Goal: Task Accomplishment & Management: Manage account settings

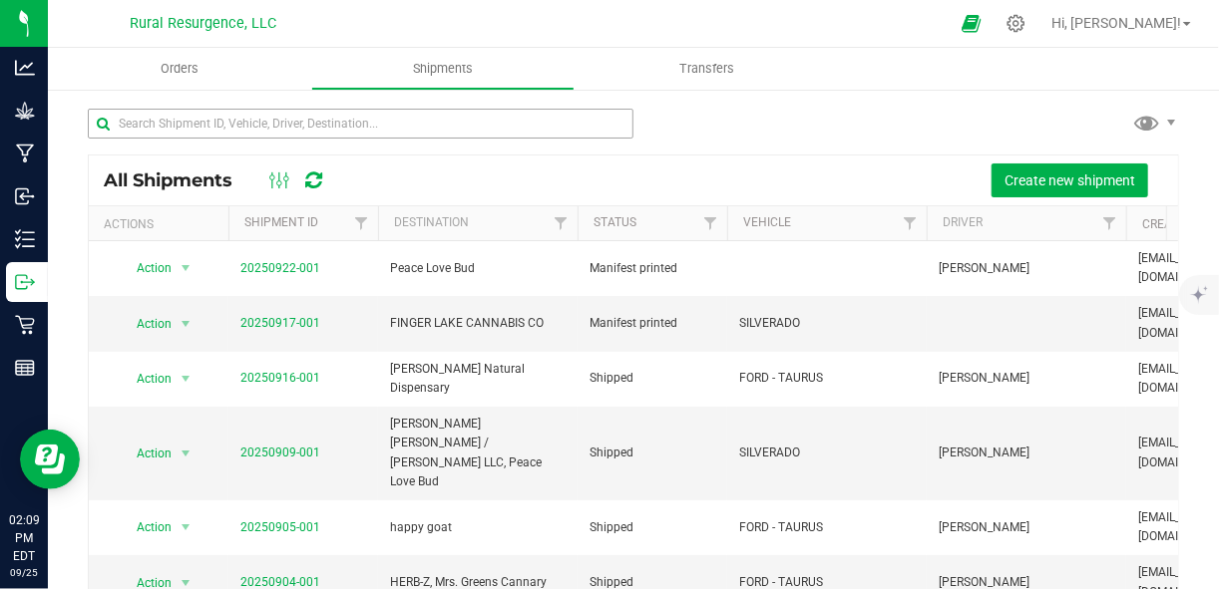
click at [213, 130] on input "text" at bounding box center [361, 124] width 546 height 30
click at [243, 129] on input "text" at bounding box center [361, 124] width 546 height 30
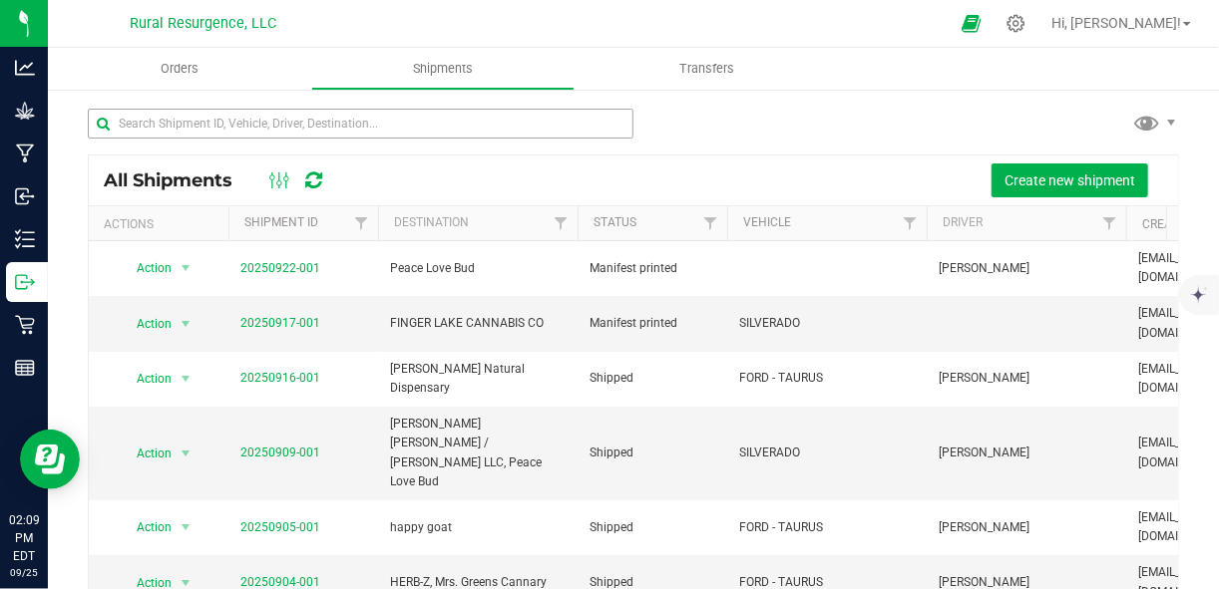
click at [243, 129] on input "text" at bounding box center [361, 124] width 546 height 30
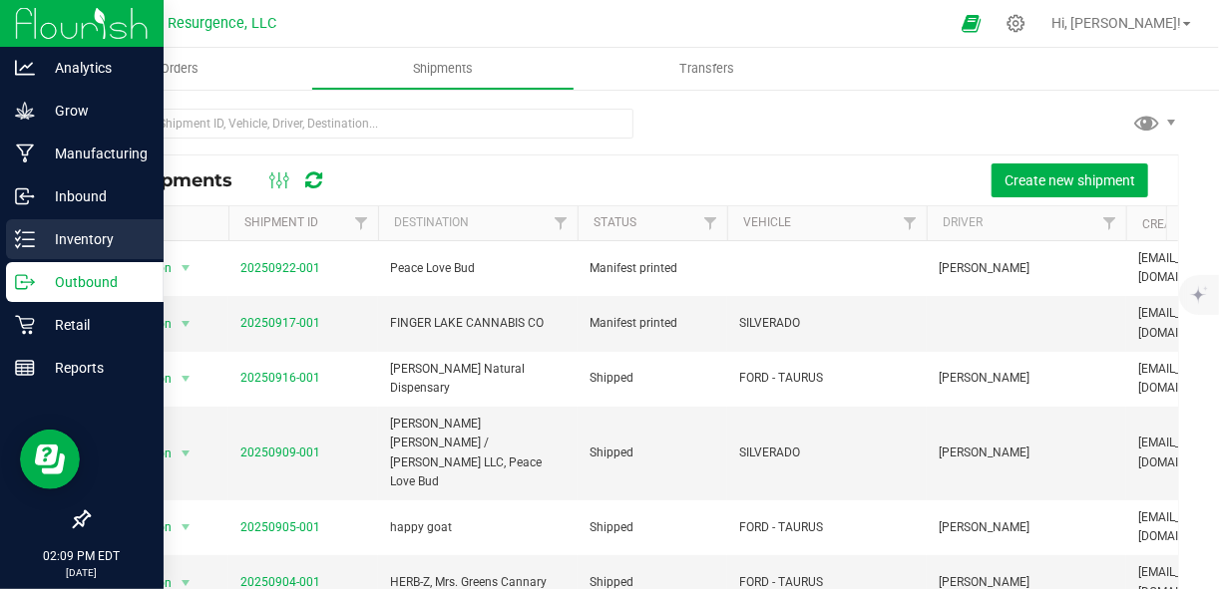
click at [86, 245] on p "Inventory" at bounding box center [95, 239] width 120 height 24
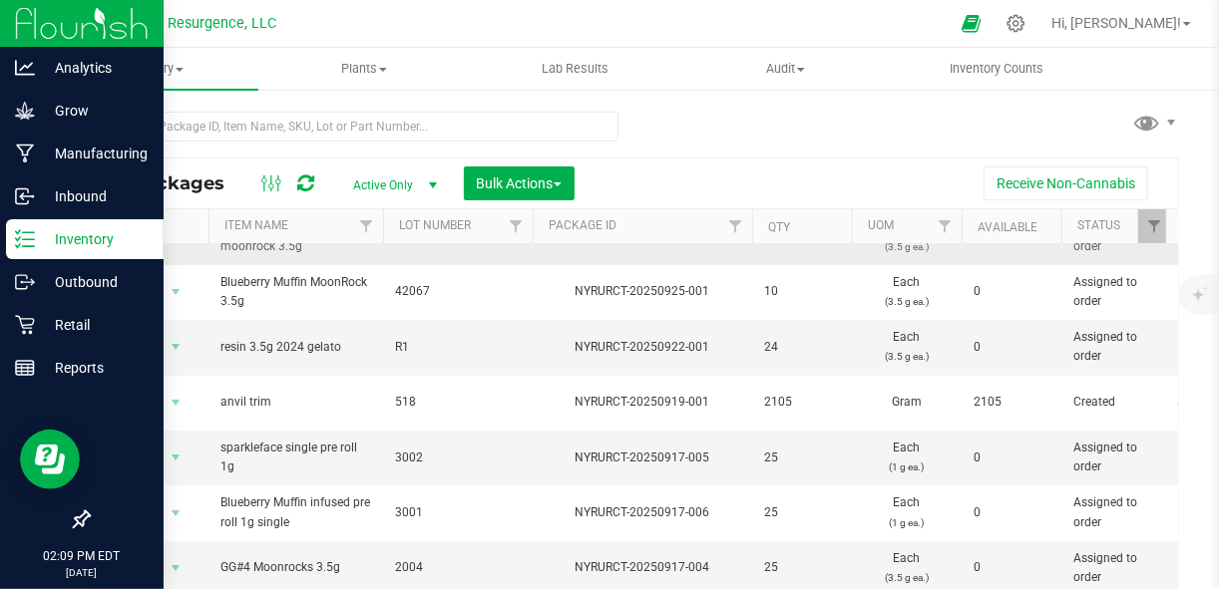
scroll to position [91, 0]
click at [83, 270] on p "Outbound" at bounding box center [95, 282] width 120 height 24
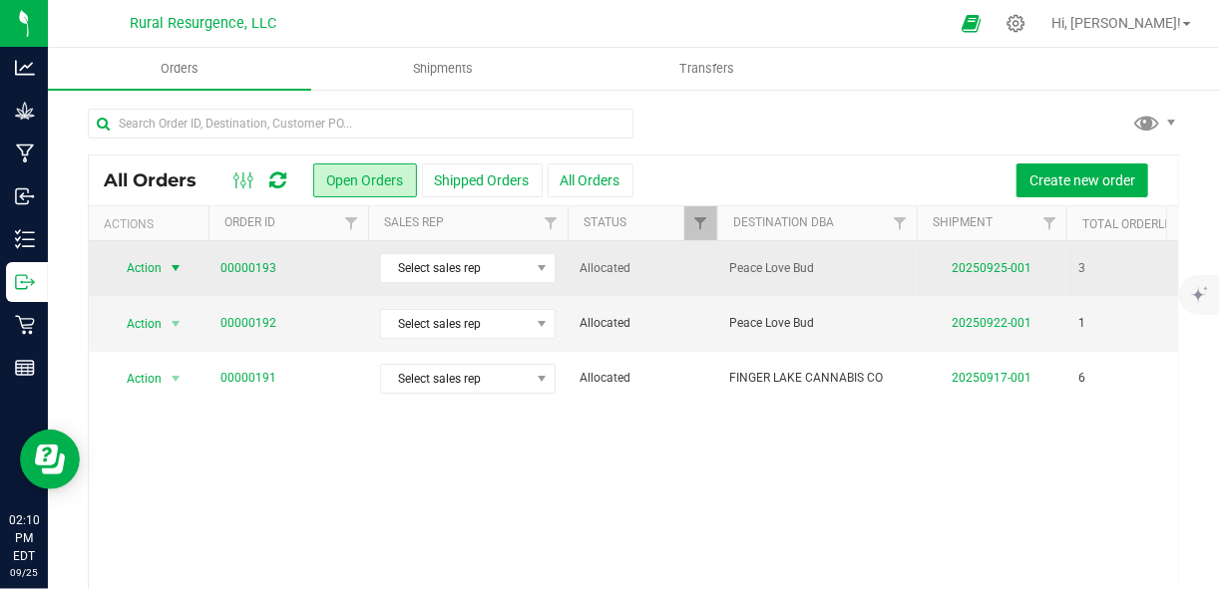
click at [167, 270] on span "select" at bounding box center [176, 268] width 25 height 28
click at [268, 264] on link "00000193" at bounding box center [248, 268] width 56 height 19
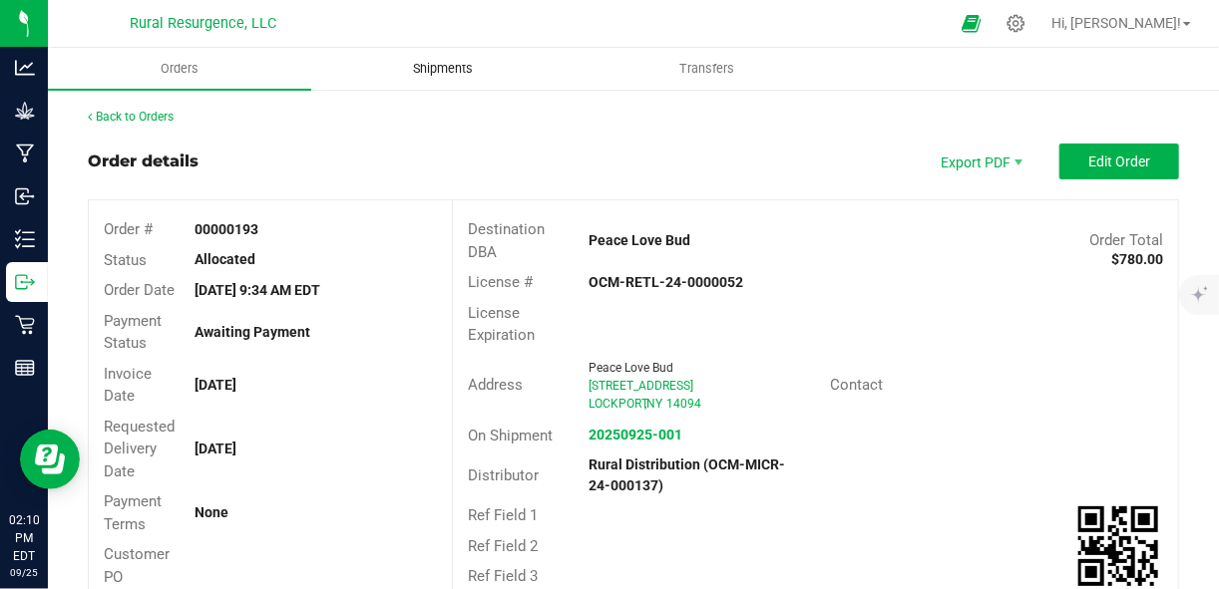
click at [432, 75] on span "Shipments" at bounding box center [443, 69] width 114 height 18
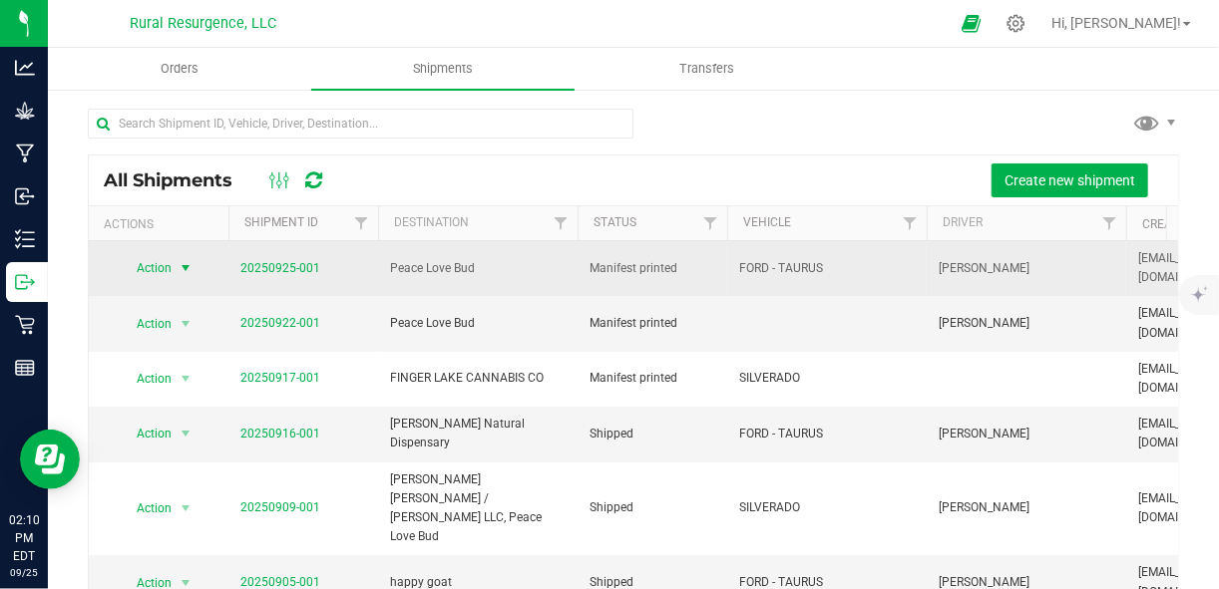
click at [185, 267] on span "select" at bounding box center [186, 268] width 16 height 16
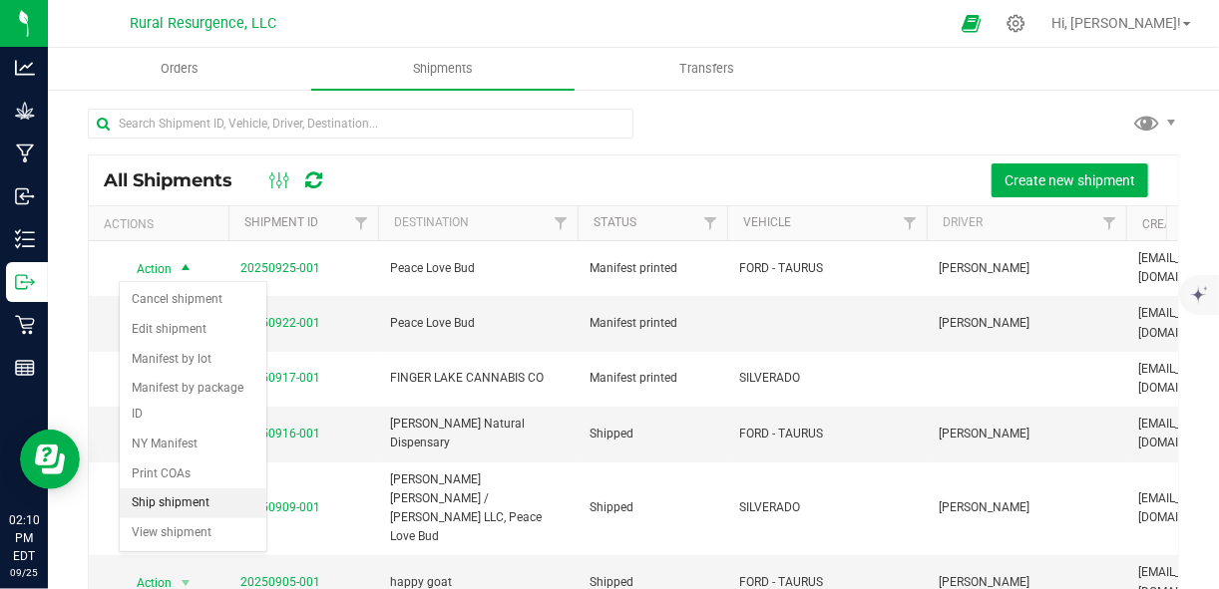
click at [191, 502] on li "Ship shipment" at bounding box center [193, 504] width 147 height 30
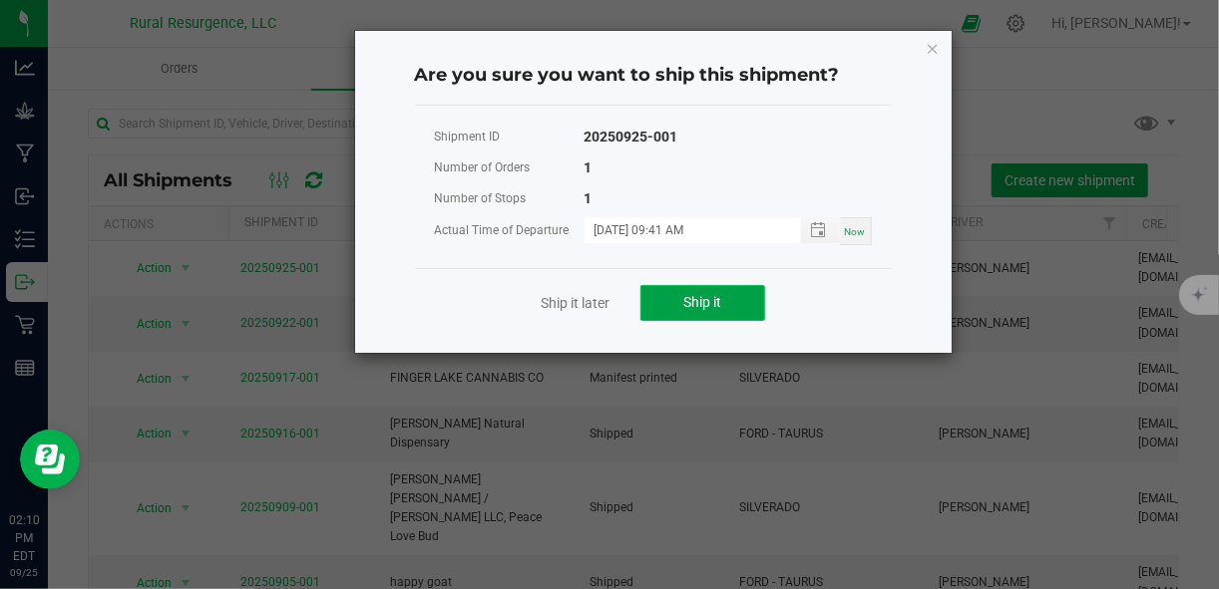
click at [675, 309] on button "Ship it" at bounding box center [702, 303] width 125 height 36
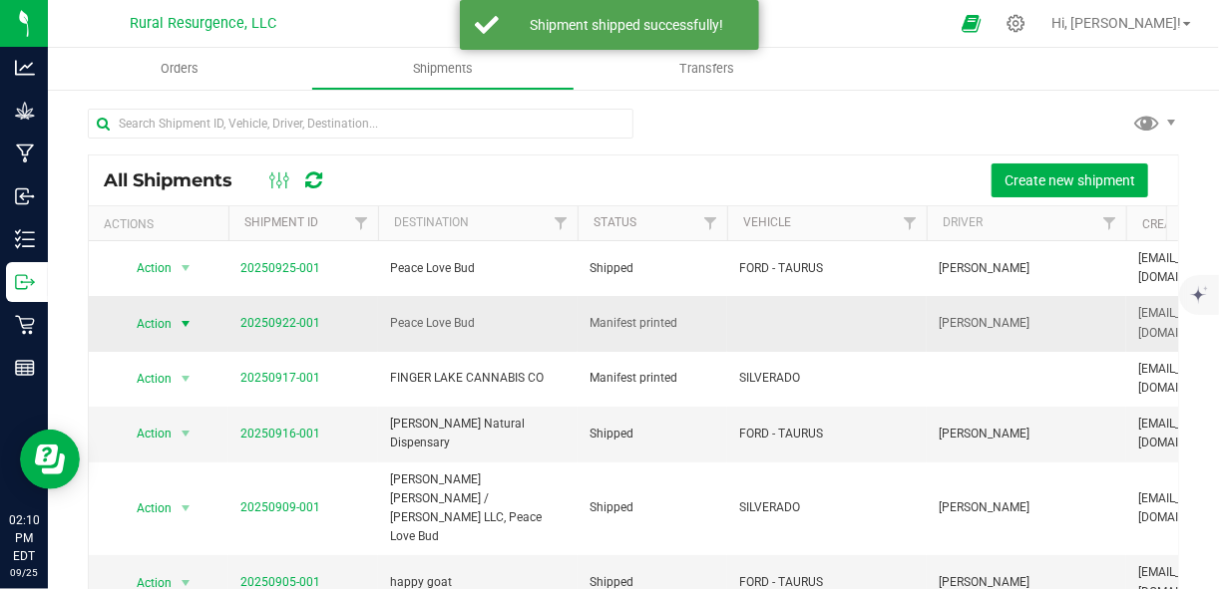
click at [174, 323] on span "select" at bounding box center [186, 324] width 25 height 28
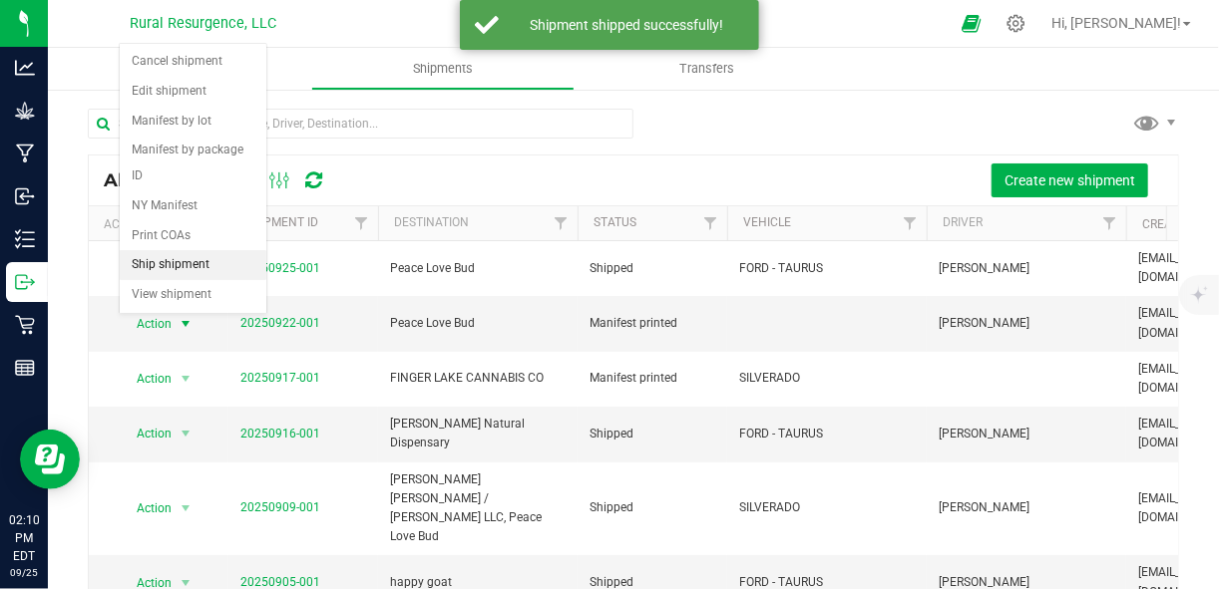
click at [197, 261] on li "Ship shipment" at bounding box center [193, 265] width 147 height 30
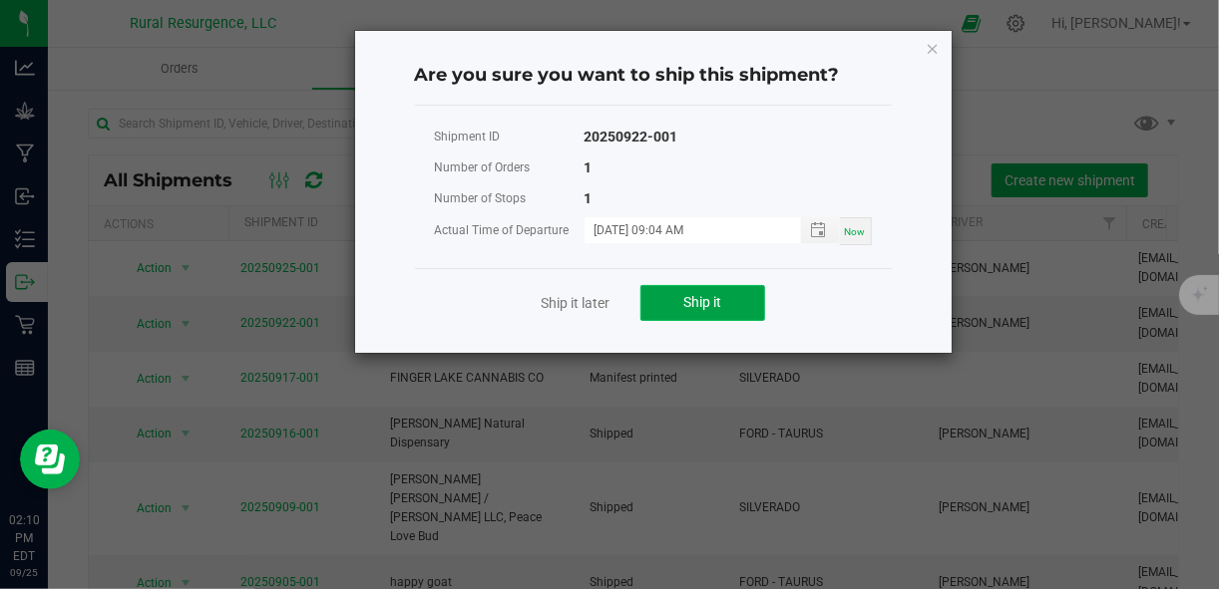
click at [730, 316] on button "Ship it" at bounding box center [702, 303] width 125 height 36
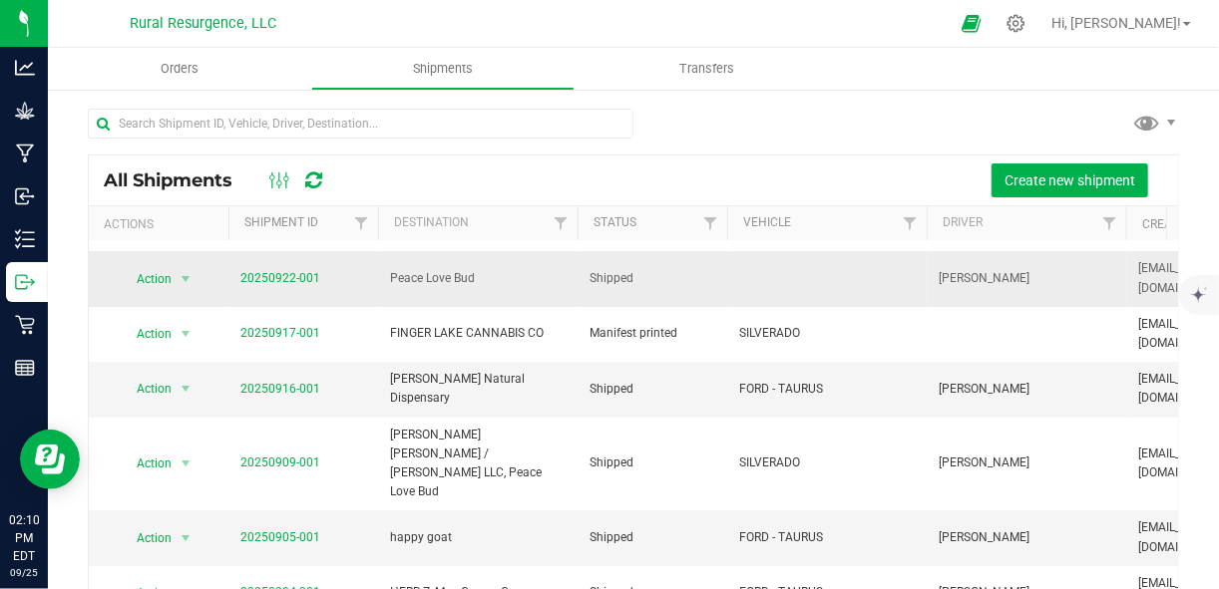
scroll to position [46, 0]
click at [193, 70] on span "Orders" at bounding box center [180, 69] width 92 height 18
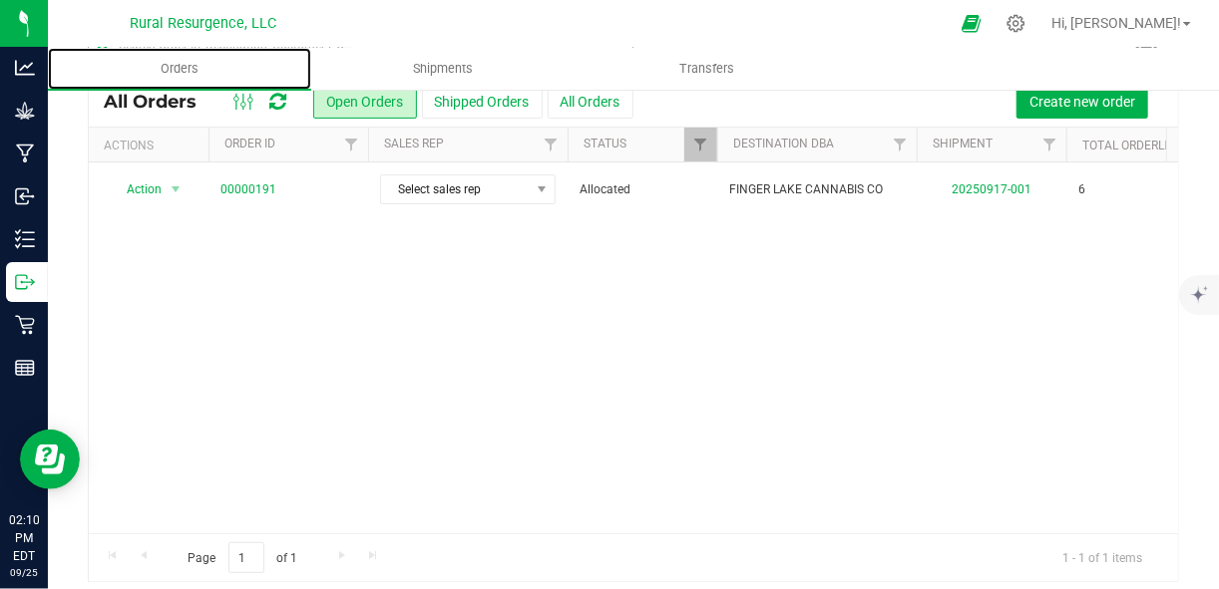
scroll to position [82, 0]
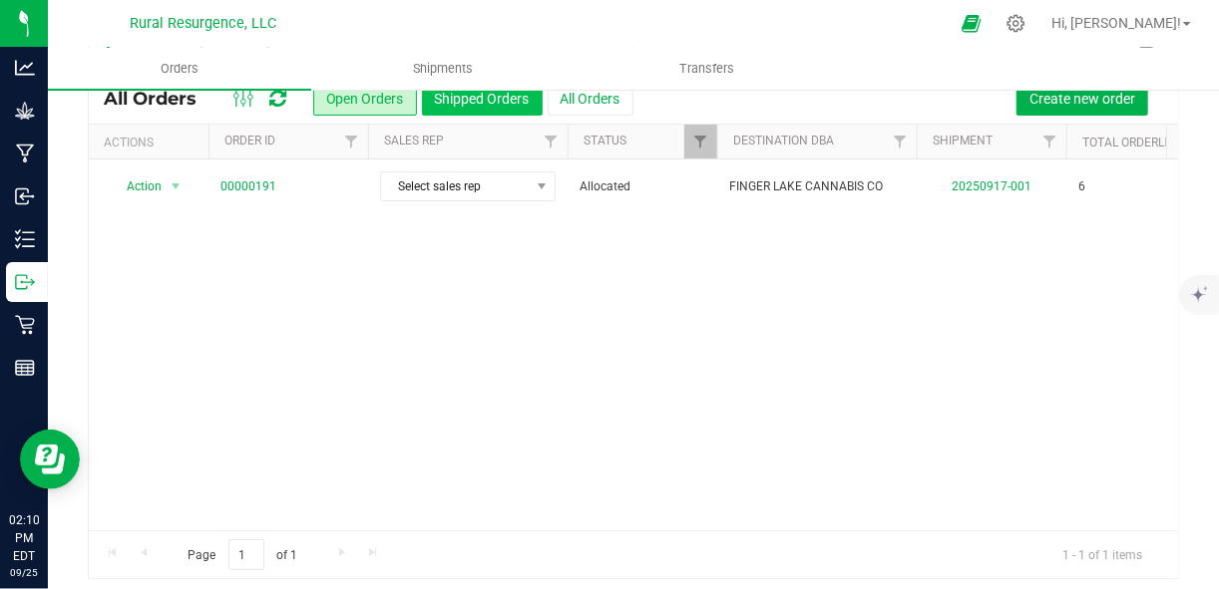
click at [478, 98] on button "Shipped Orders" at bounding box center [482, 99] width 121 height 34
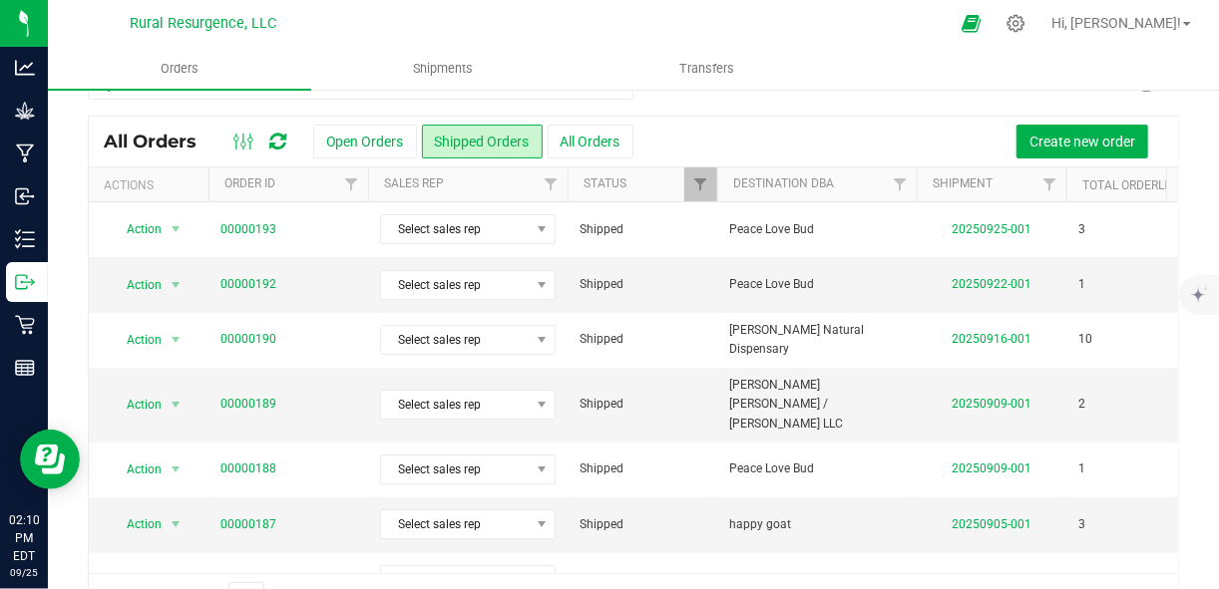
scroll to position [40, 0]
click at [992, 280] on link "20250922-001" at bounding box center [991, 283] width 80 height 14
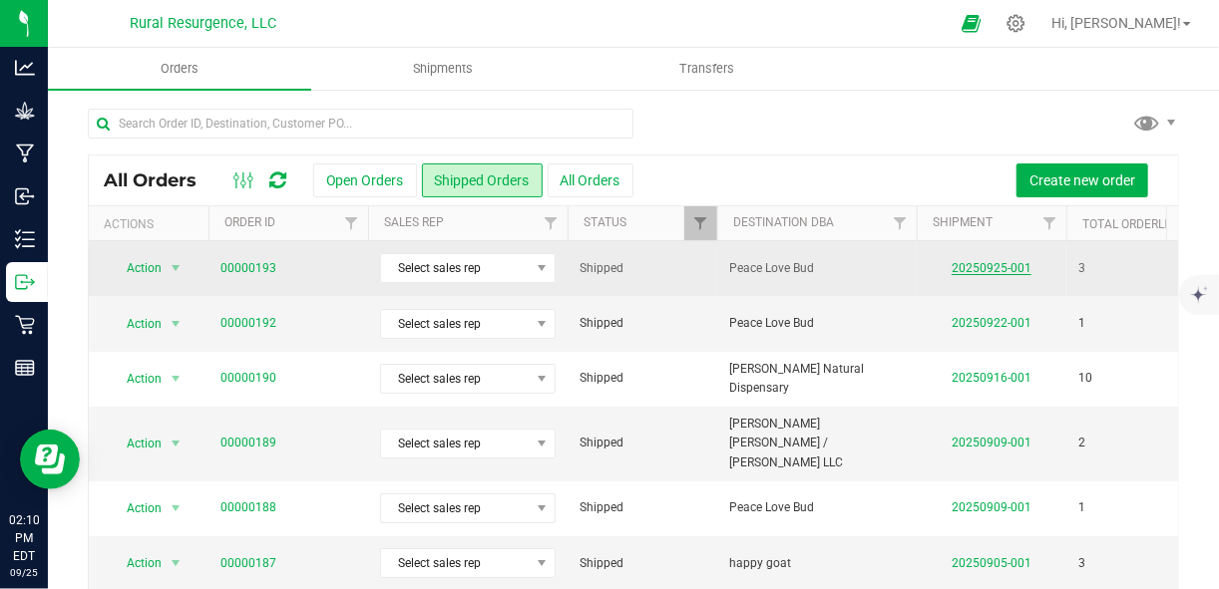
click at [980, 267] on link "20250925-001" at bounding box center [991, 268] width 80 height 14
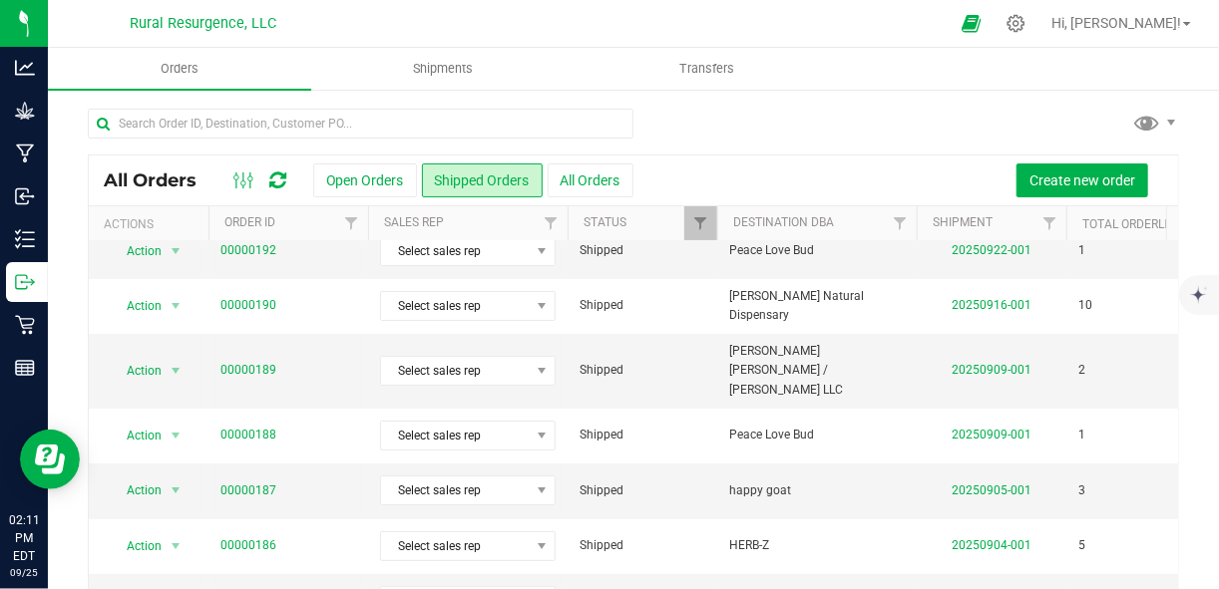
scroll to position [76, 0]
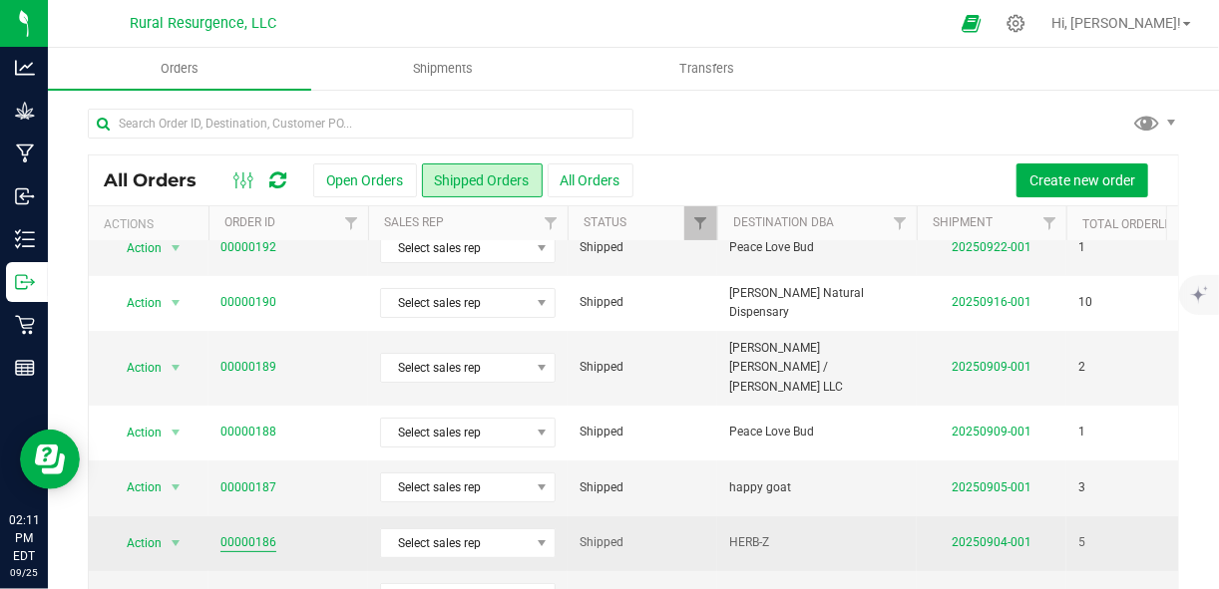
click at [226, 534] on link "00000186" at bounding box center [248, 543] width 56 height 19
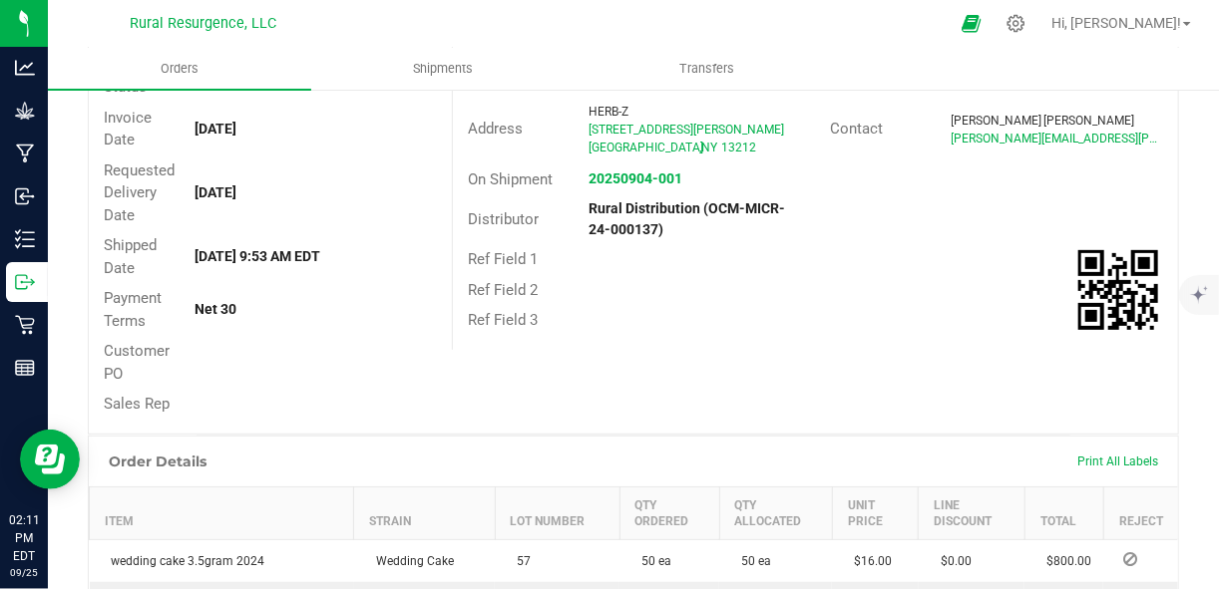
scroll to position [253, 0]
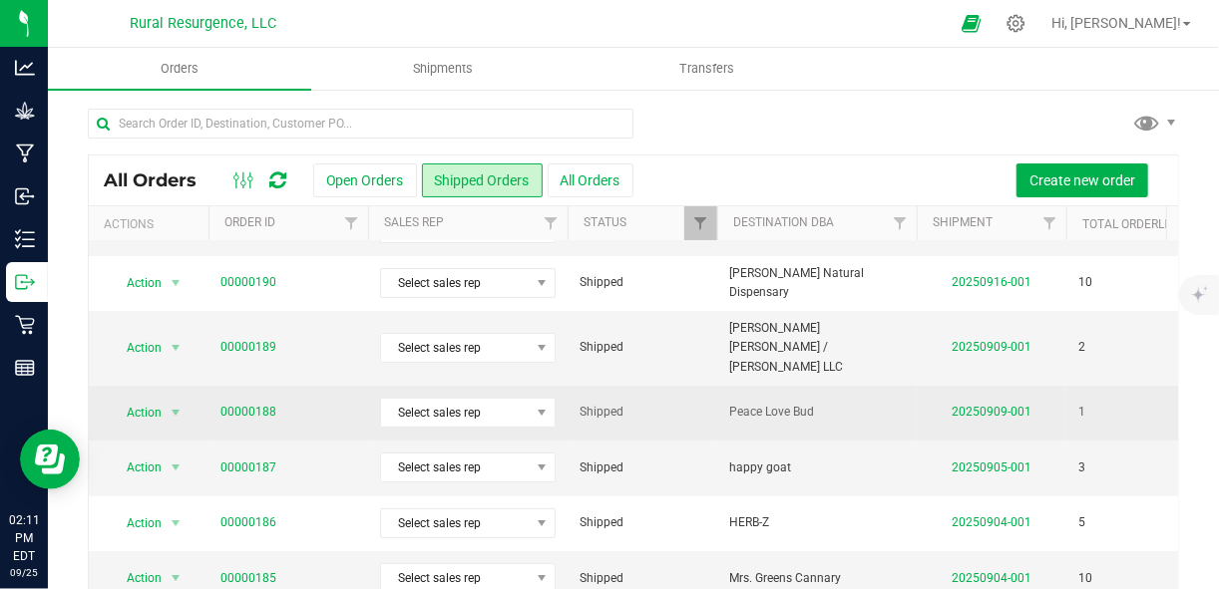
scroll to position [112, 0]
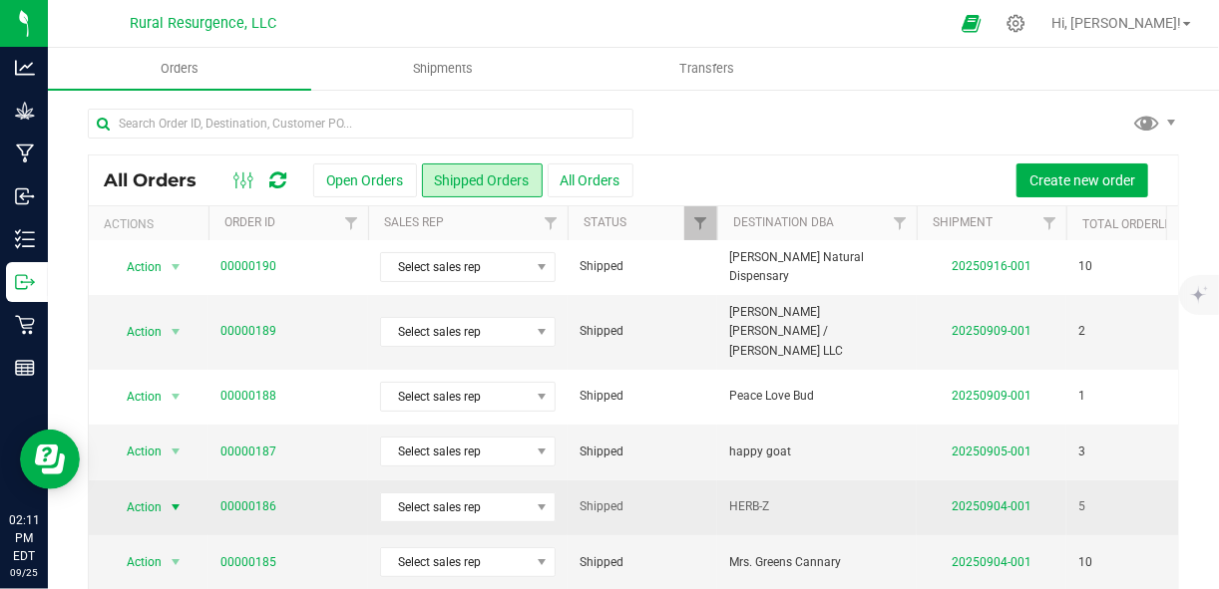
click at [173, 500] on span "select" at bounding box center [176, 508] width 16 height 16
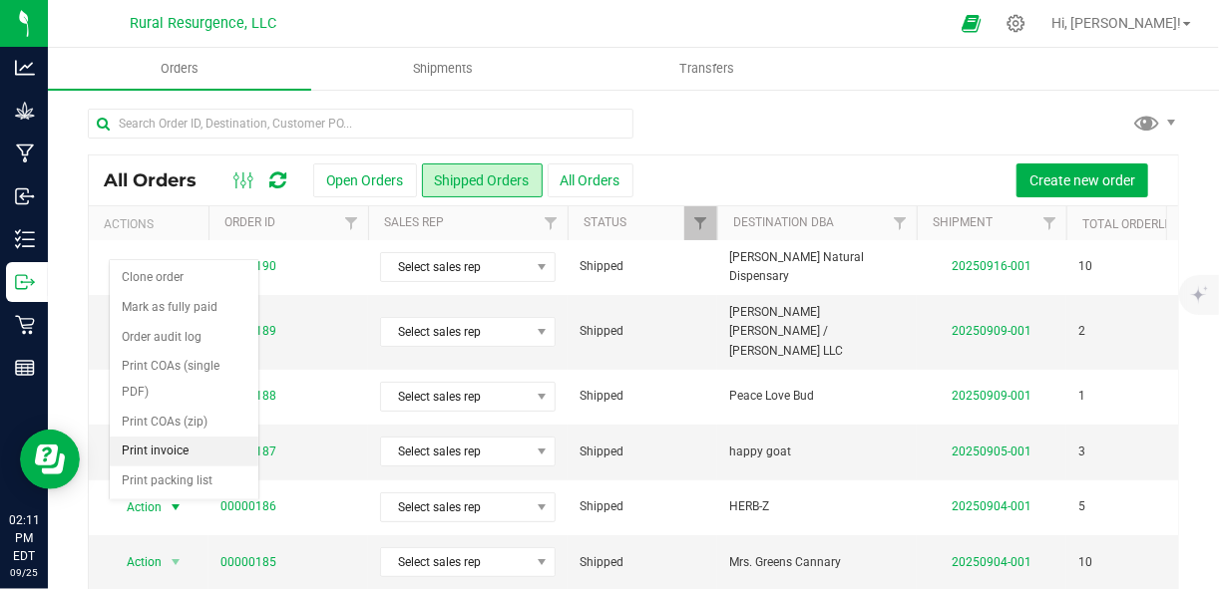
click at [178, 437] on li "Print invoice" at bounding box center [184, 452] width 149 height 30
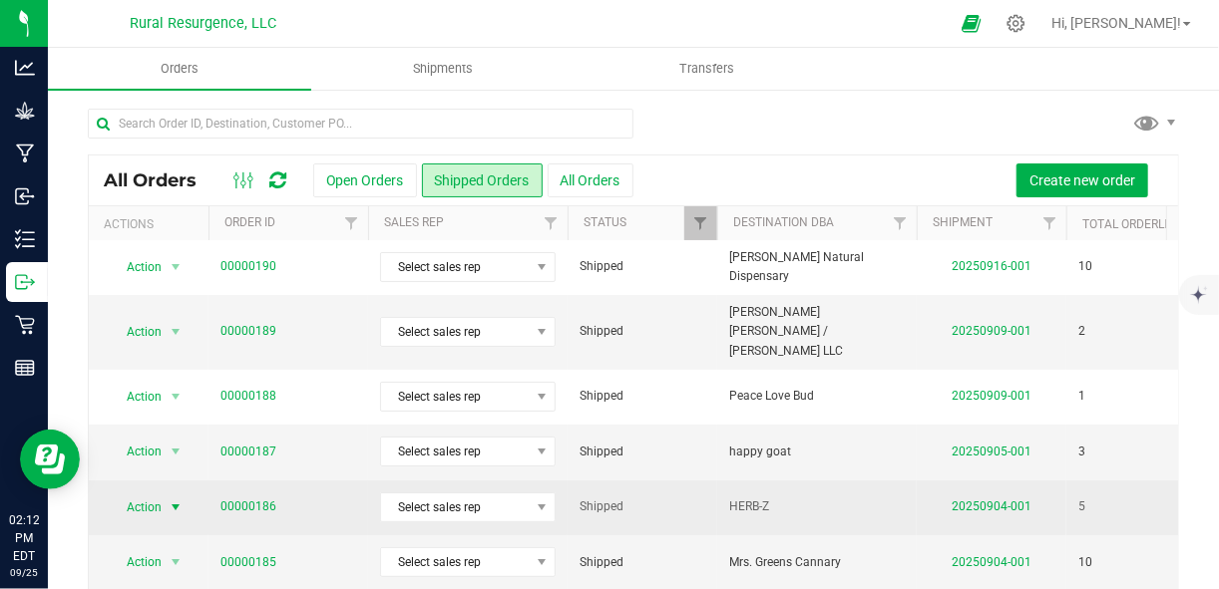
click at [178, 500] on span "select" at bounding box center [176, 508] width 16 height 16
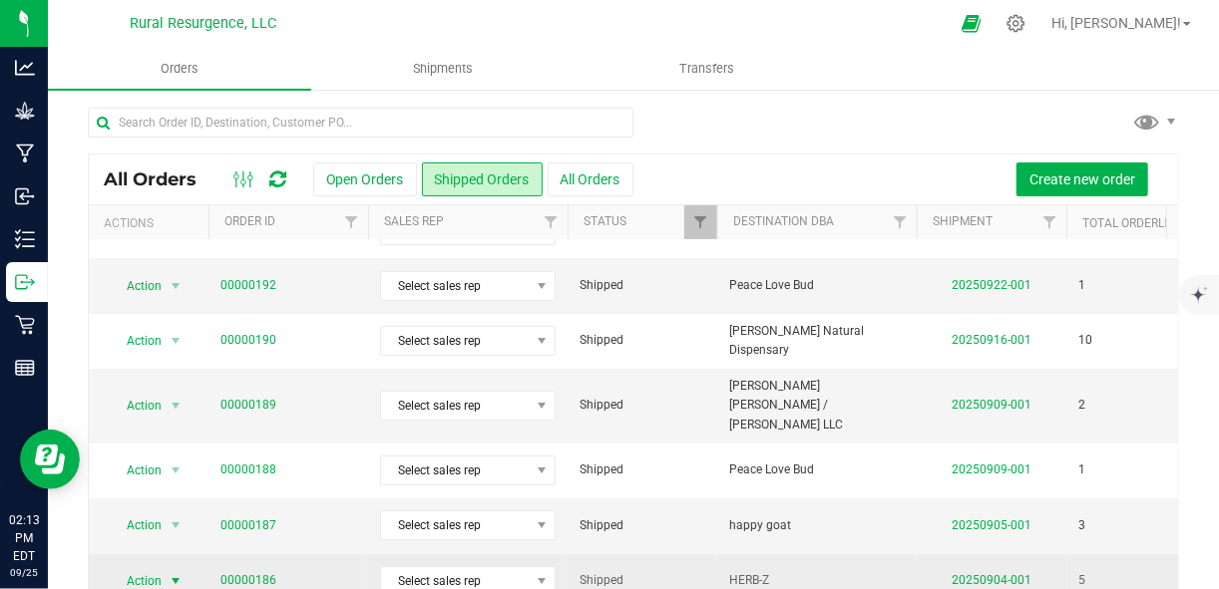
scroll to position [44, 0]
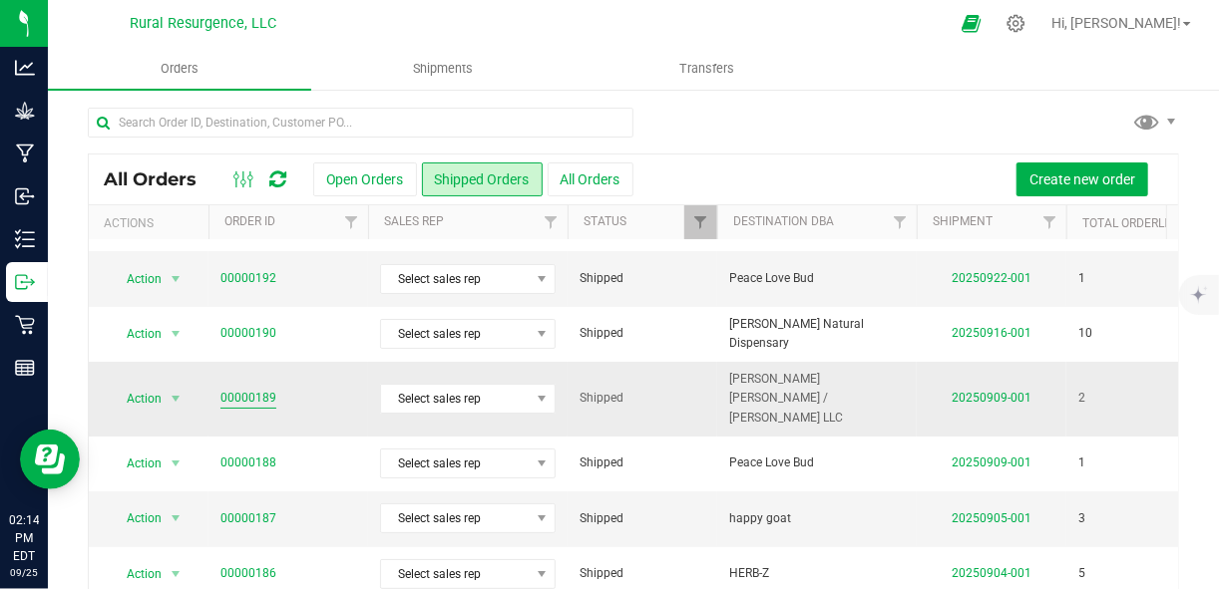
click at [263, 389] on link "00000189" at bounding box center [248, 398] width 56 height 19
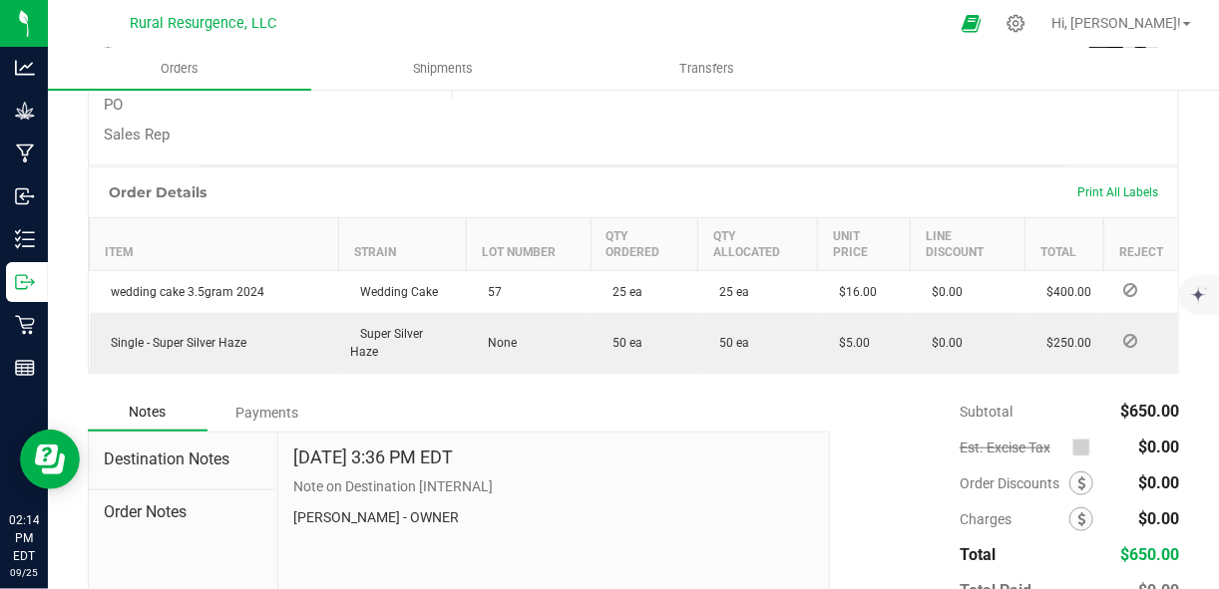
scroll to position [517, 0]
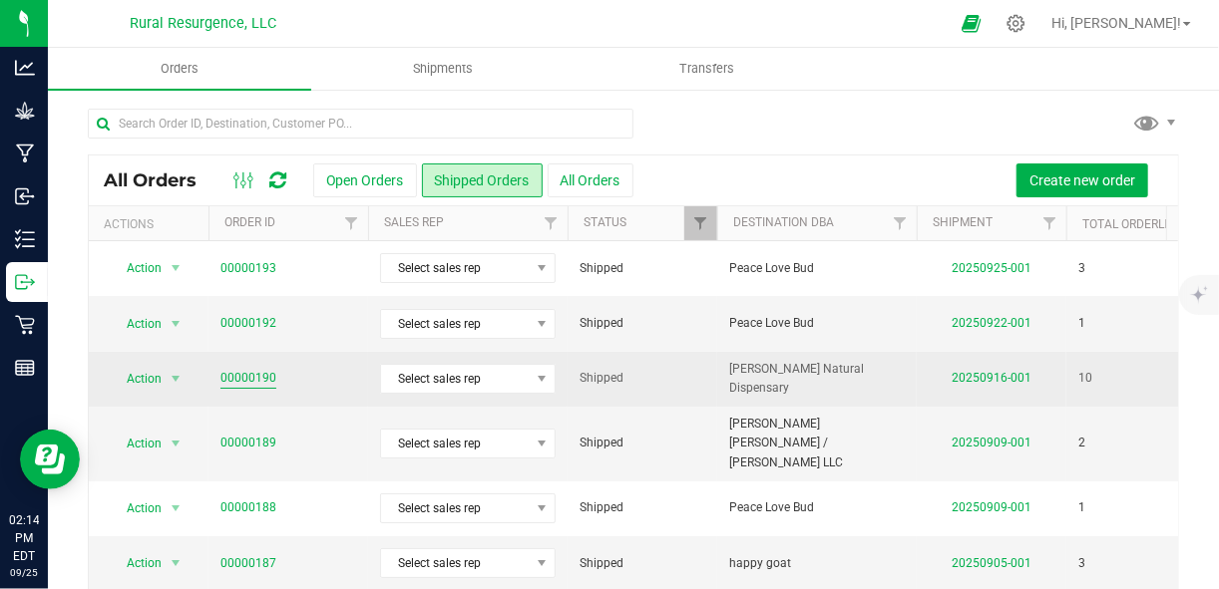
click at [258, 372] on link "00000190" at bounding box center [248, 378] width 56 height 19
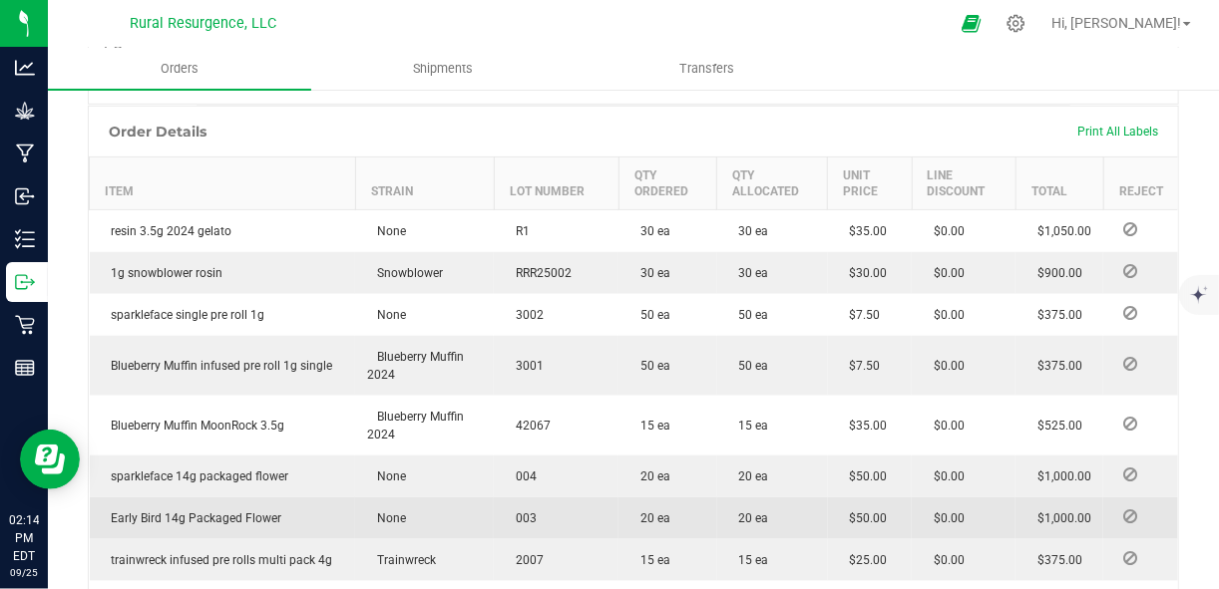
scroll to position [576, 0]
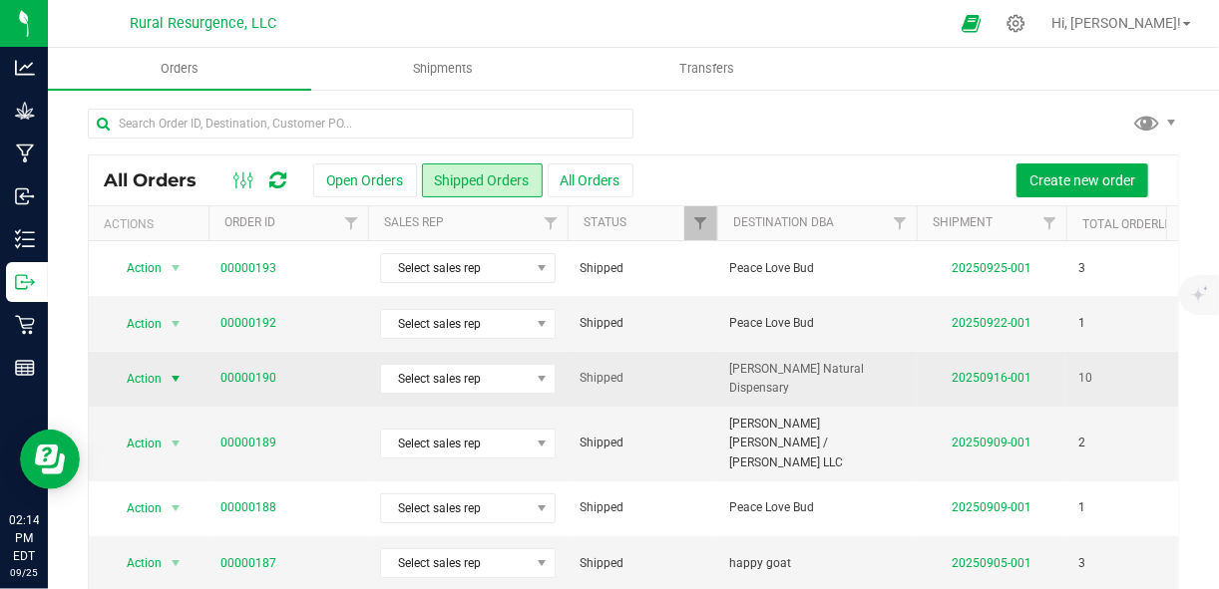
click at [172, 375] on span "select" at bounding box center [176, 379] width 16 height 16
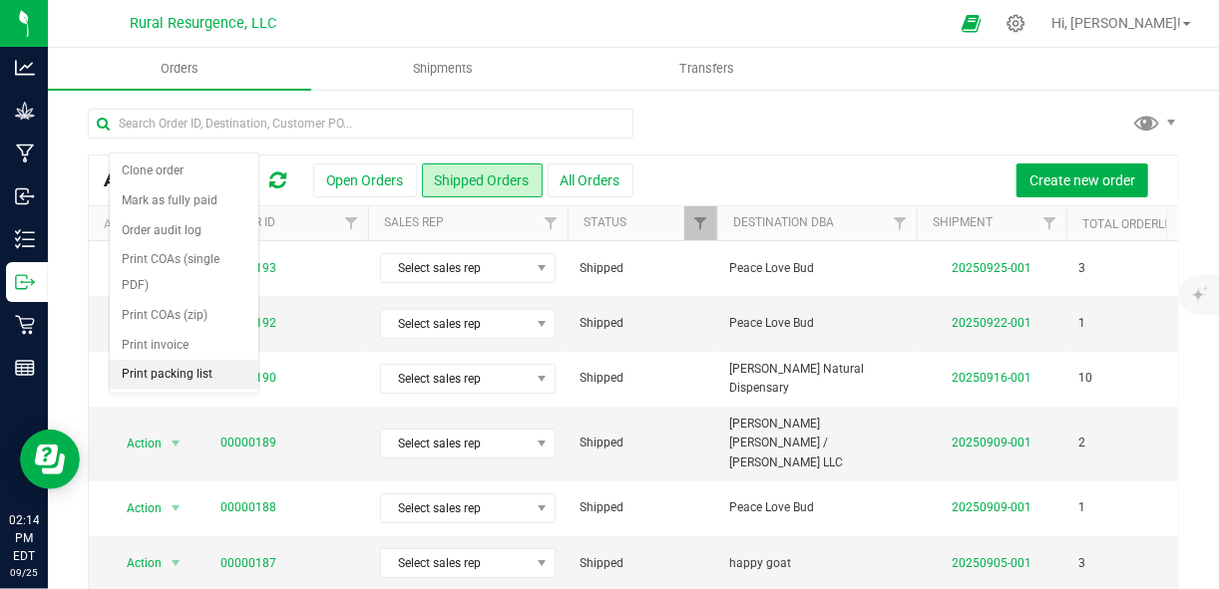
click at [190, 360] on li "Print packing list" at bounding box center [184, 375] width 149 height 30
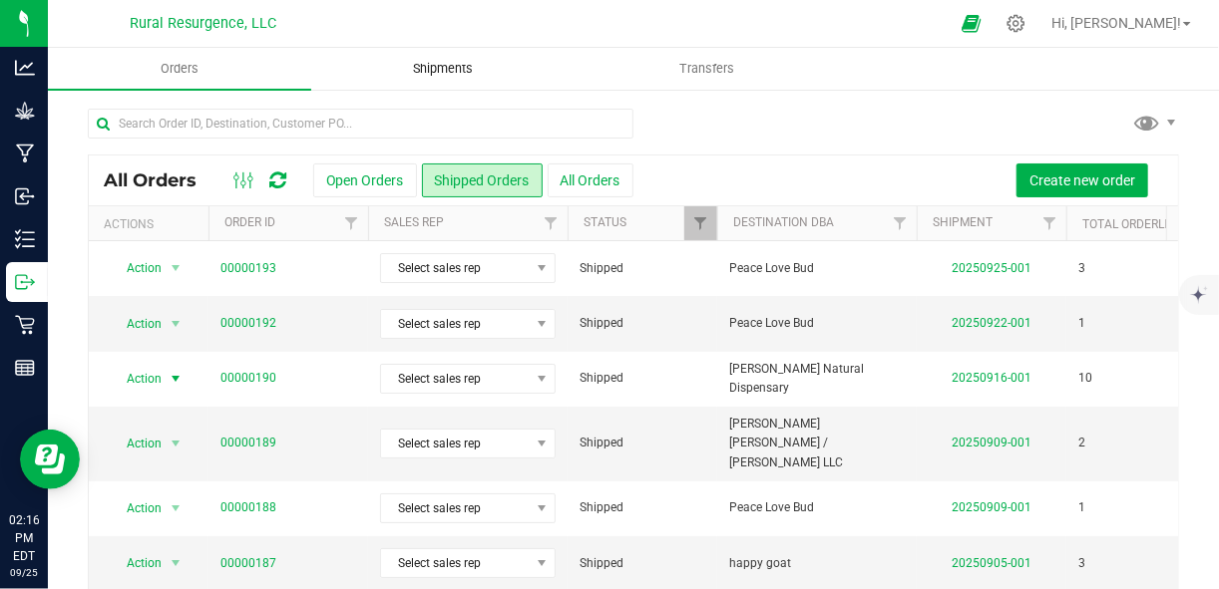
click at [423, 56] on uib-tab-heading "Shipments" at bounding box center [442, 69] width 261 height 40
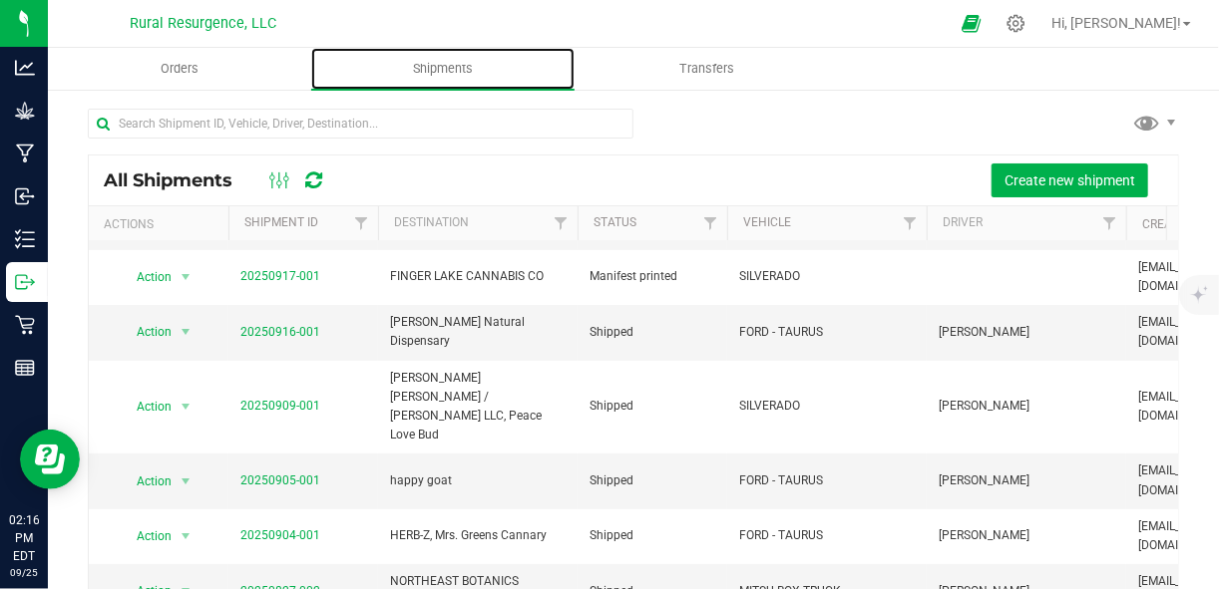
scroll to position [106, 0]
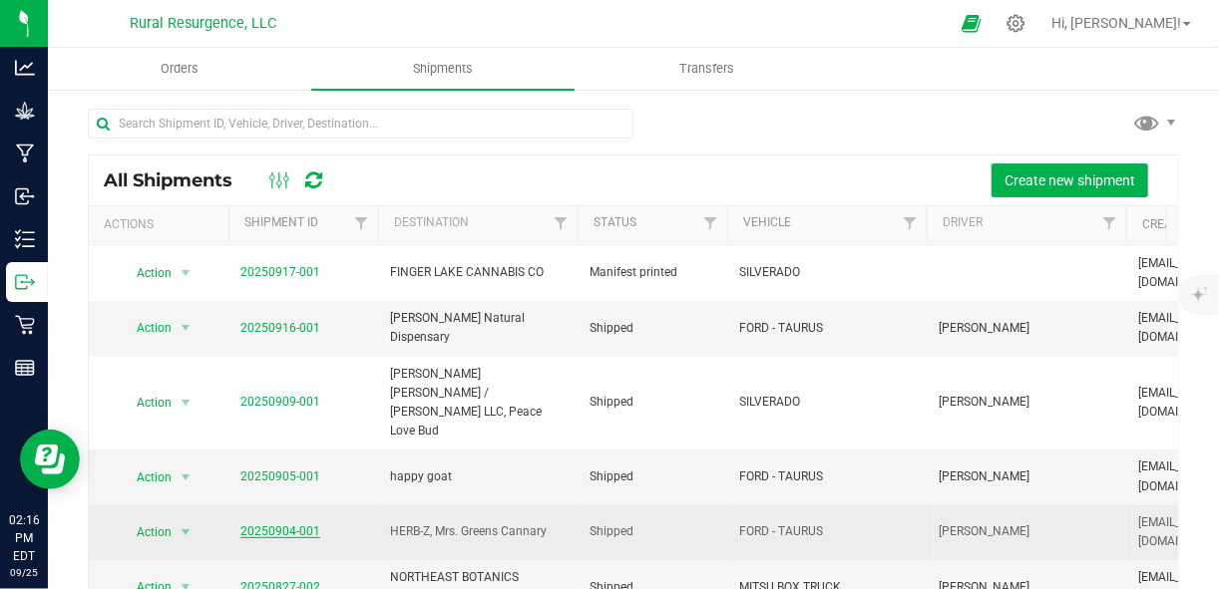
click at [265, 525] on link "20250904-001" at bounding box center [280, 532] width 80 height 14
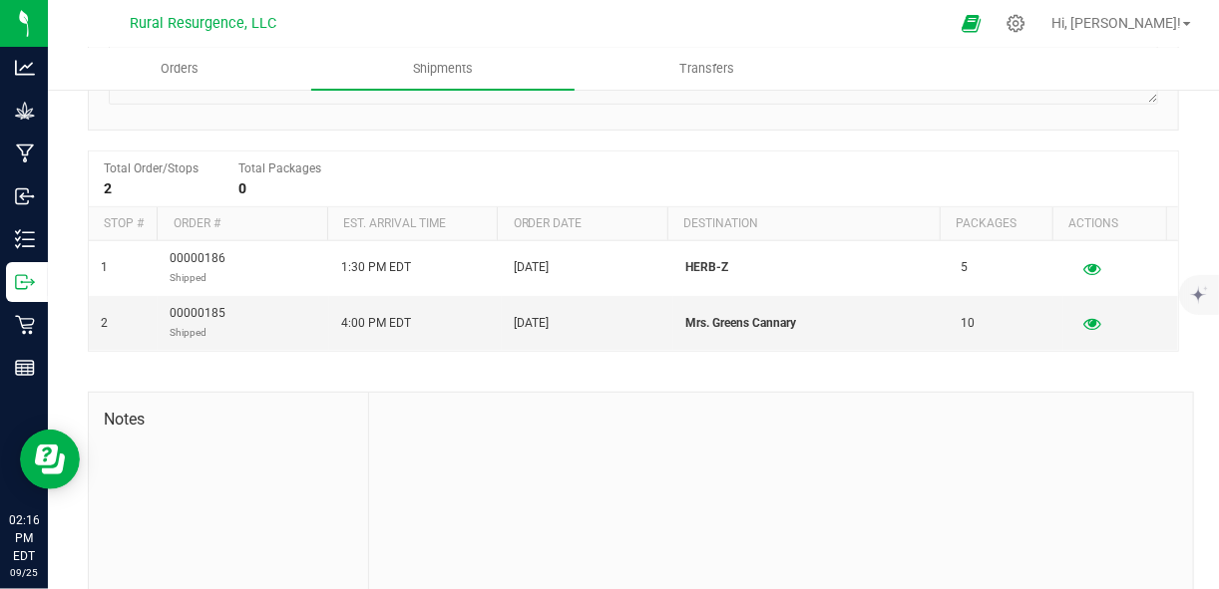
scroll to position [329, 0]
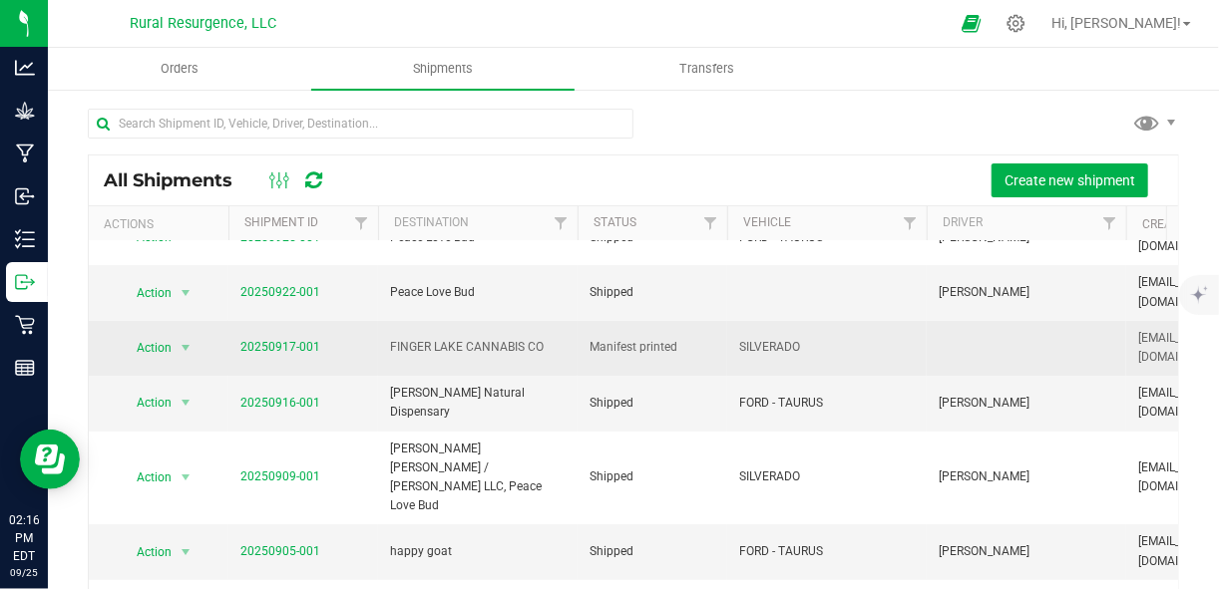
scroll to position [32, 0]
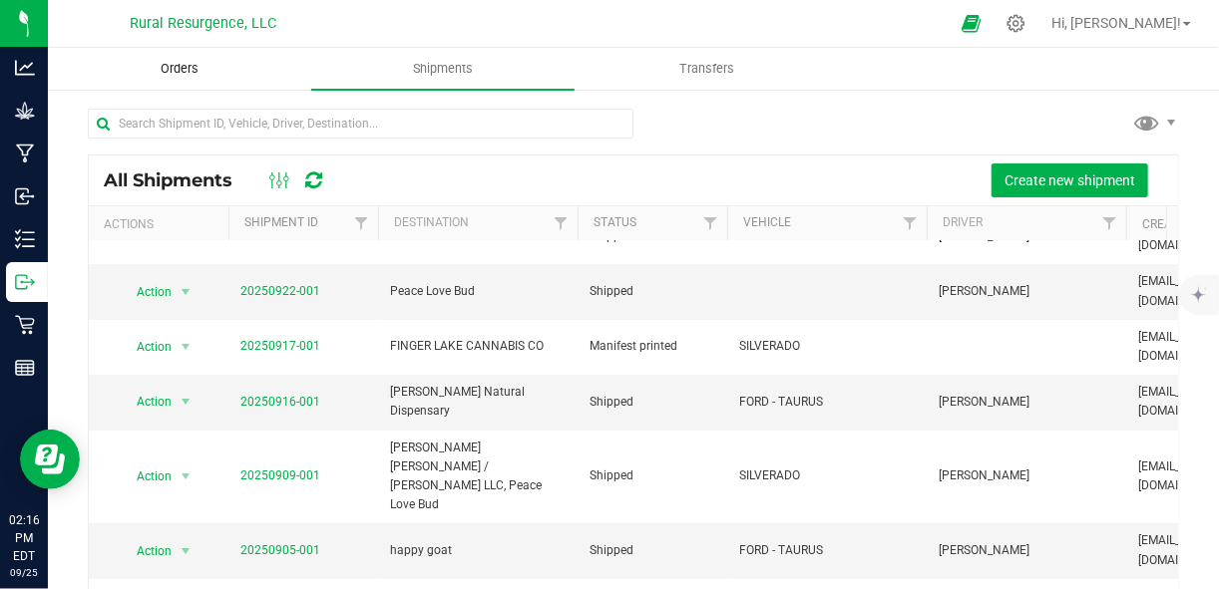
click at [182, 69] on span "Orders" at bounding box center [180, 69] width 92 height 18
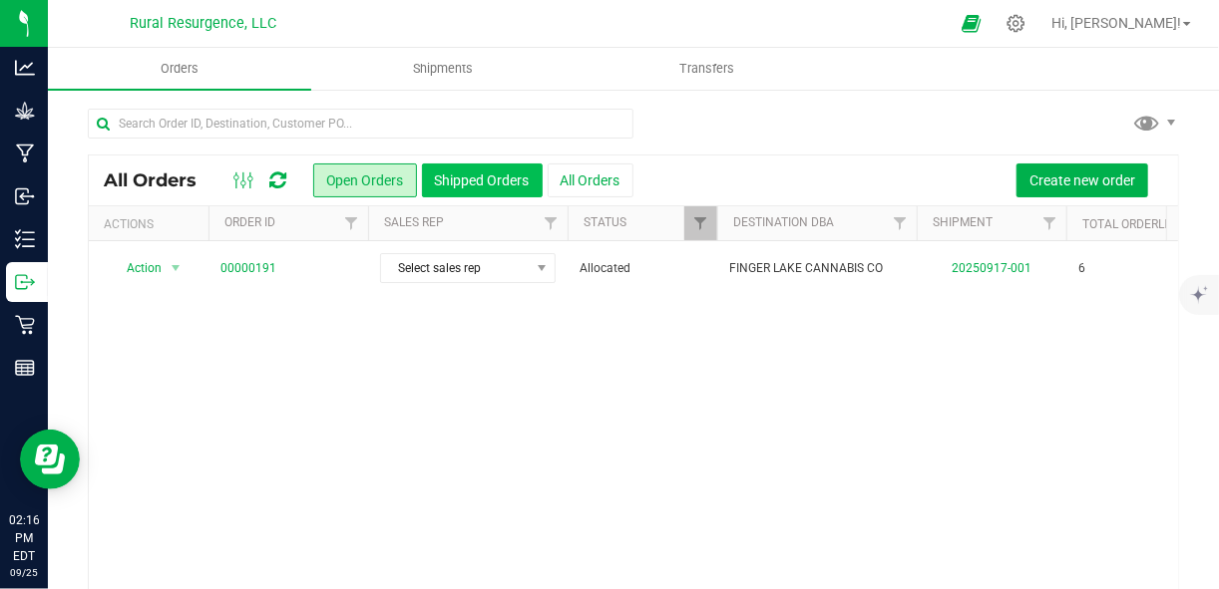
click at [476, 172] on button "Shipped Orders" at bounding box center [482, 181] width 121 height 34
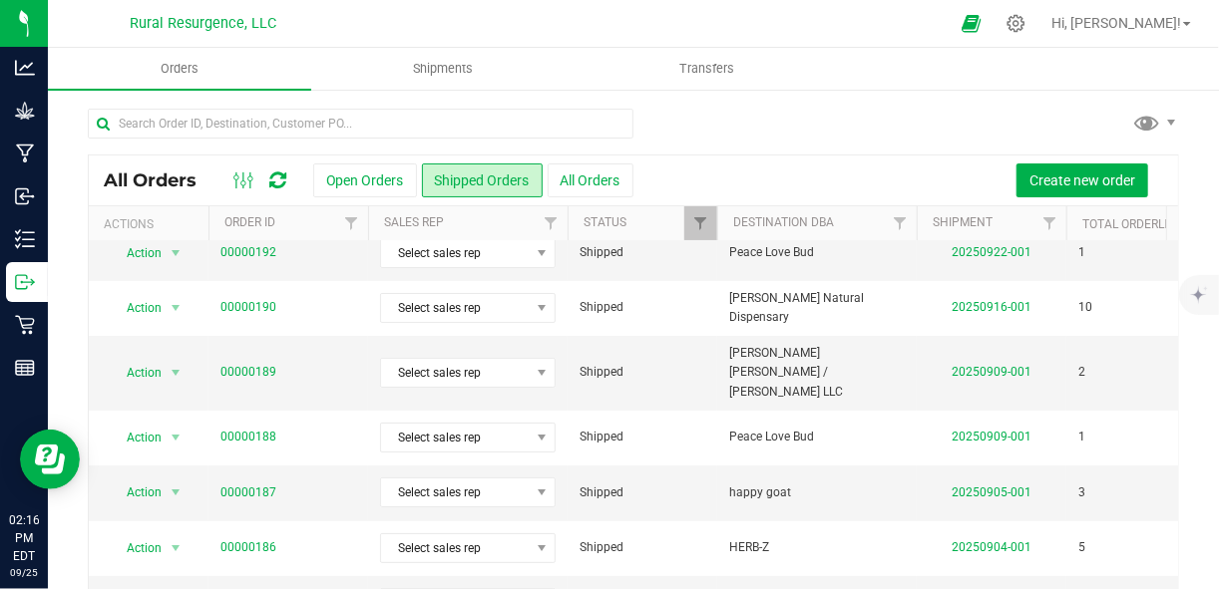
scroll to position [72, 0]
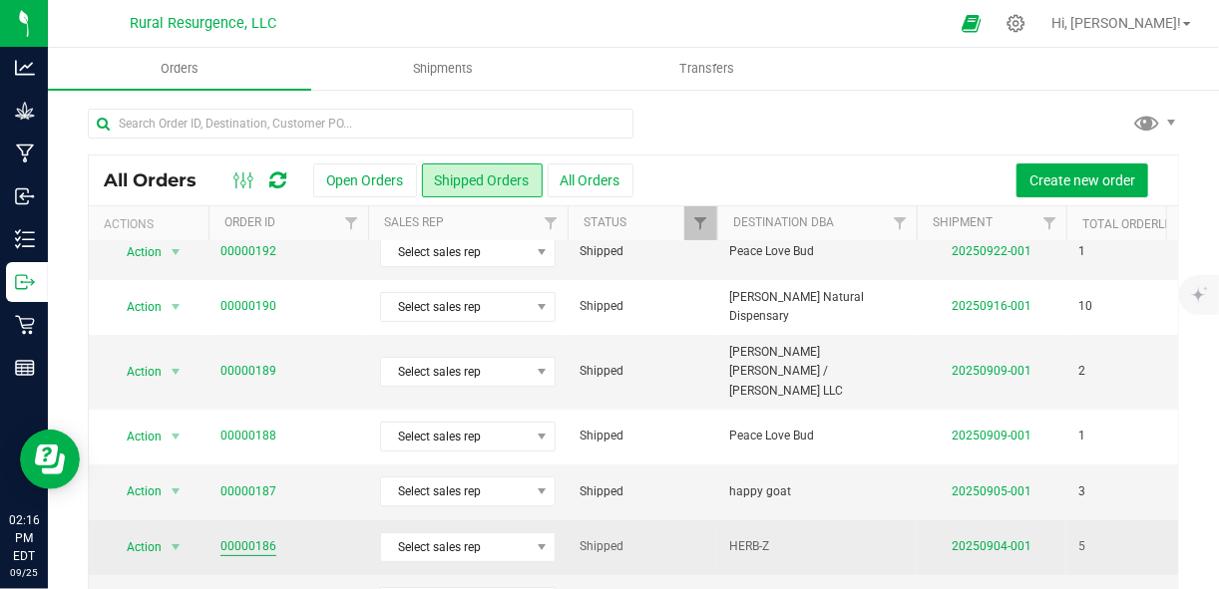
click at [222, 538] on link "00000186" at bounding box center [248, 547] width 56 height 19
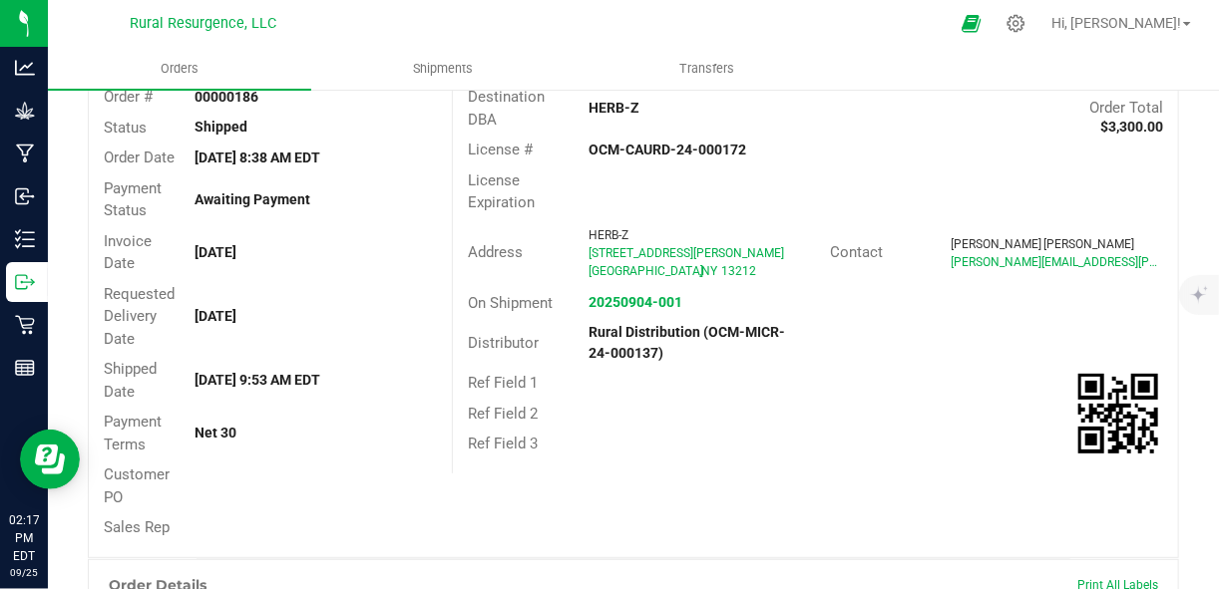
scroll to position [124, 0]
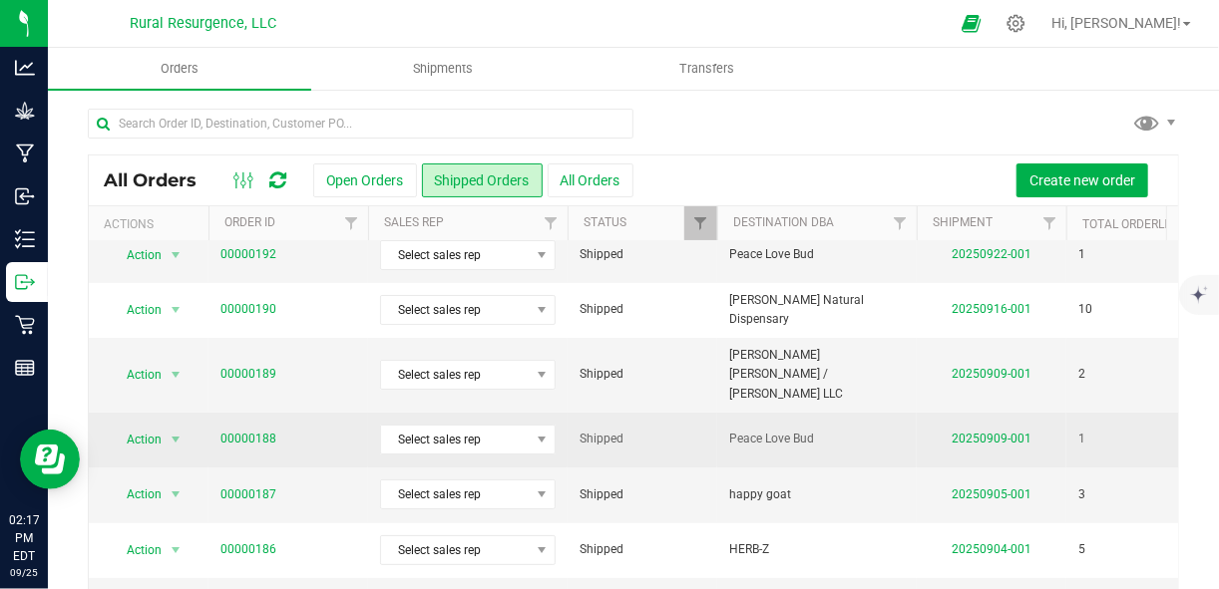
scroll to position [70, 0]
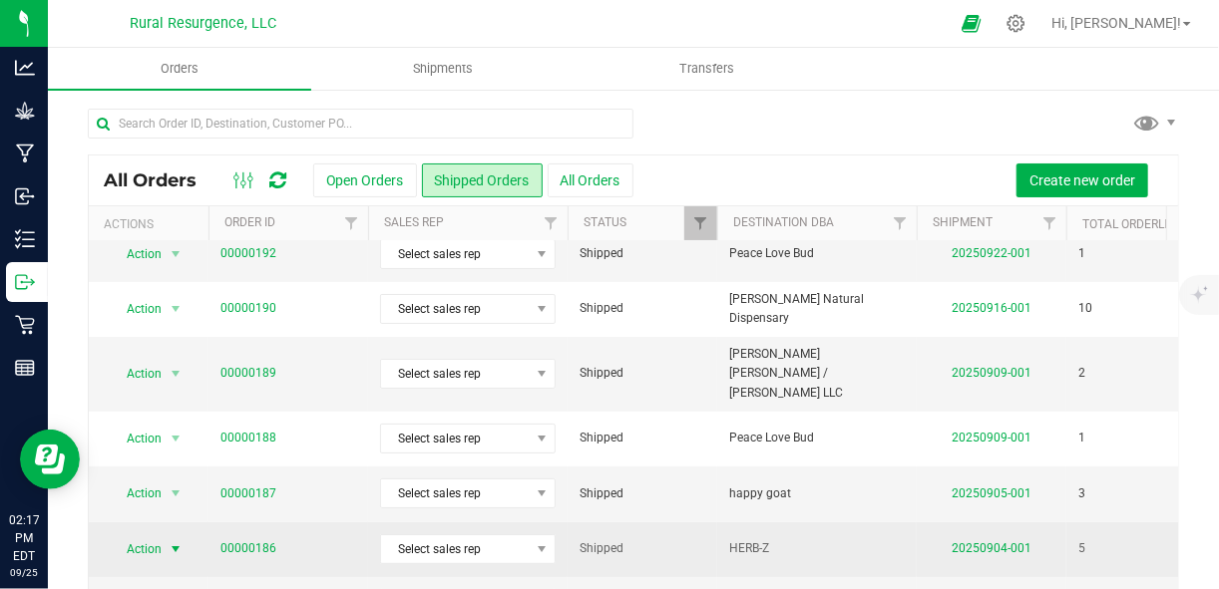
click at [174, 542] on span "select" at bounding box center [176, 550] width 16 height 16
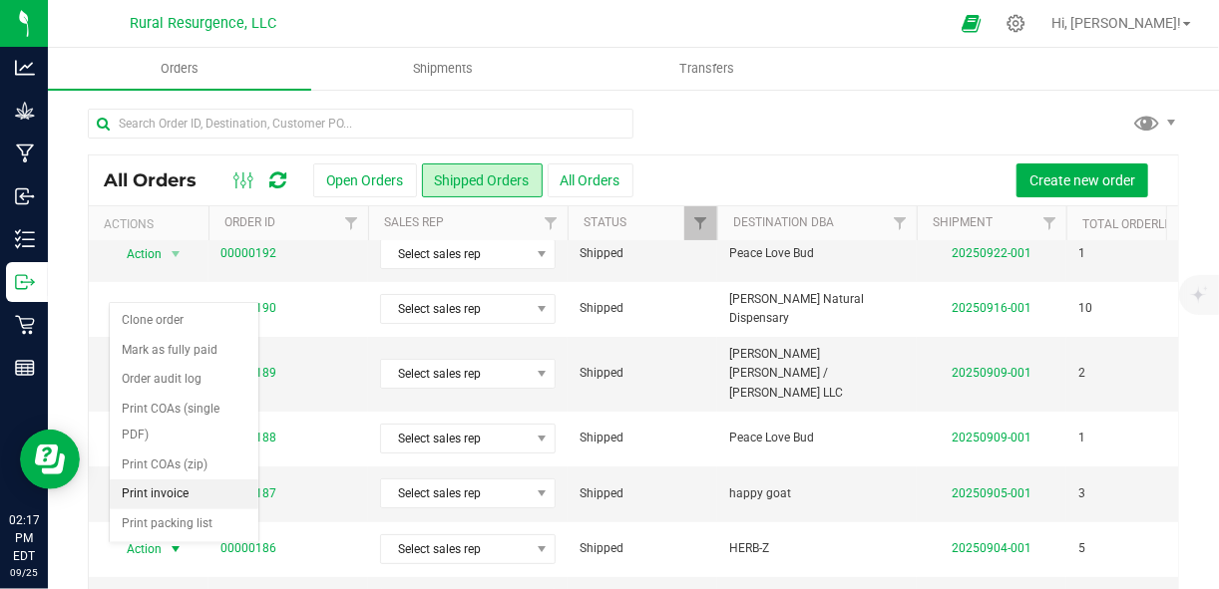
click at [180, 480] on li "Print invoice" at bounding box center [184, 495] width 149 height 30
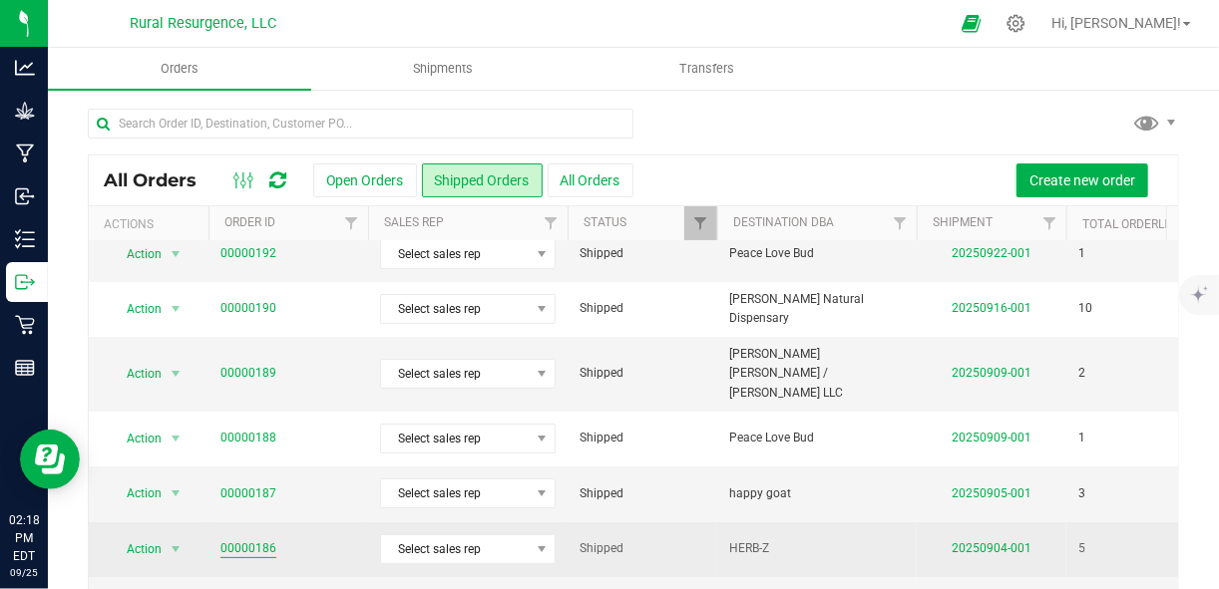
click at [257, 540] on link "00000186" at bounding box center [248, 549] width 56 height 19
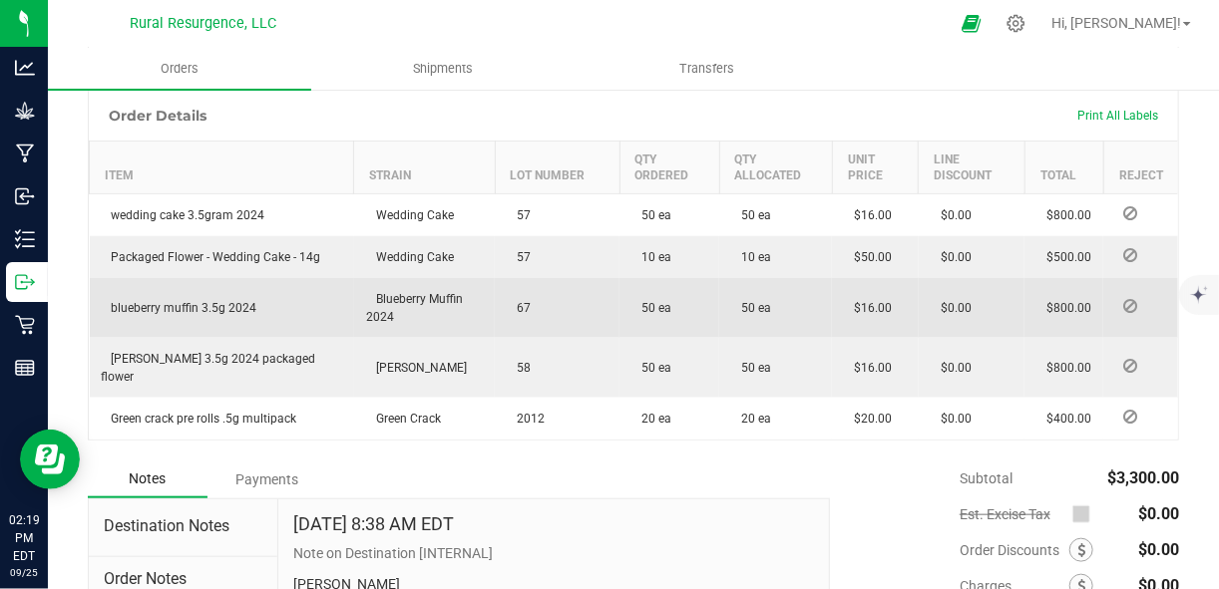
scroll to position [602, 0]
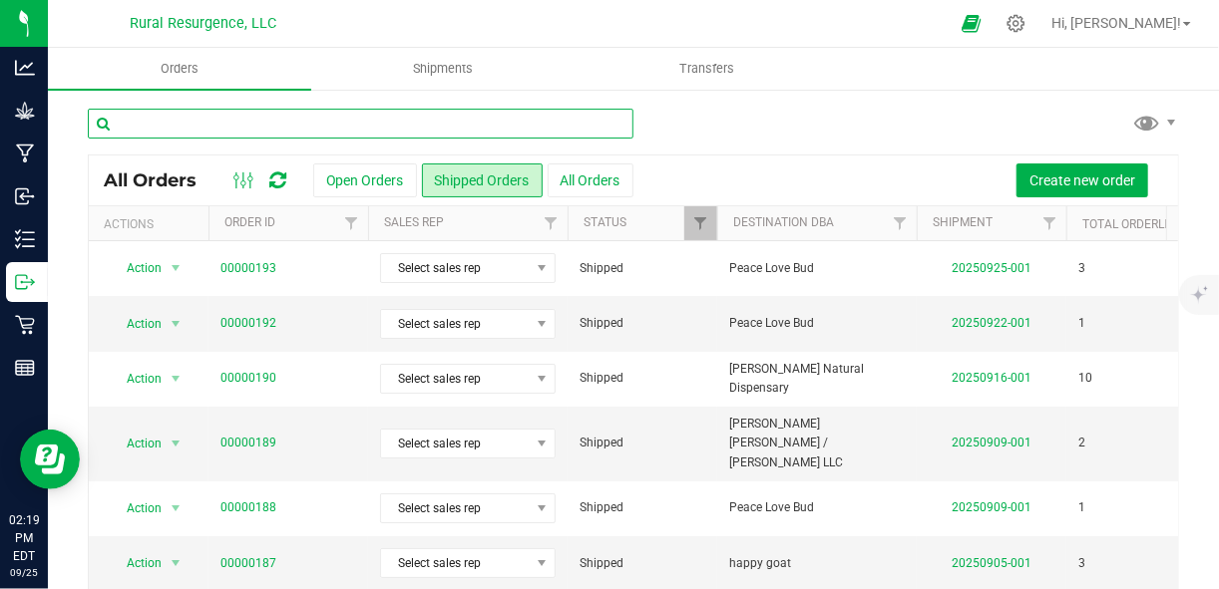
click at [439, 128] on input "text" at bounding box center [361, 124] width 546 height 30
type input "herb"
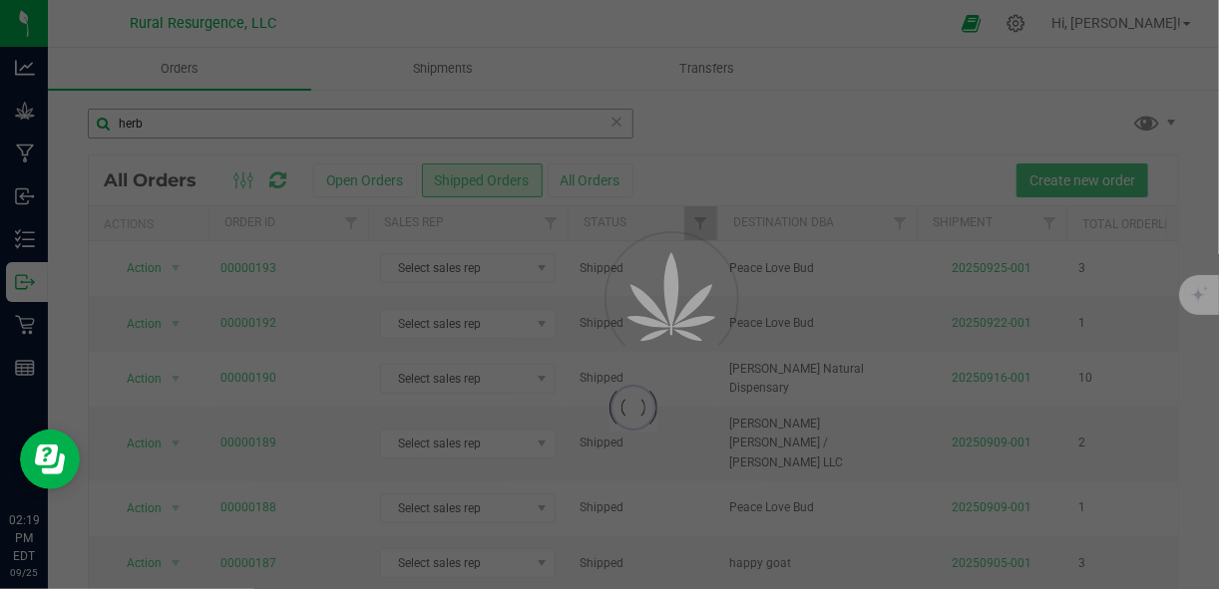
click at [439, 128] on div at bounding box center [609, 294] width 1219 height 589
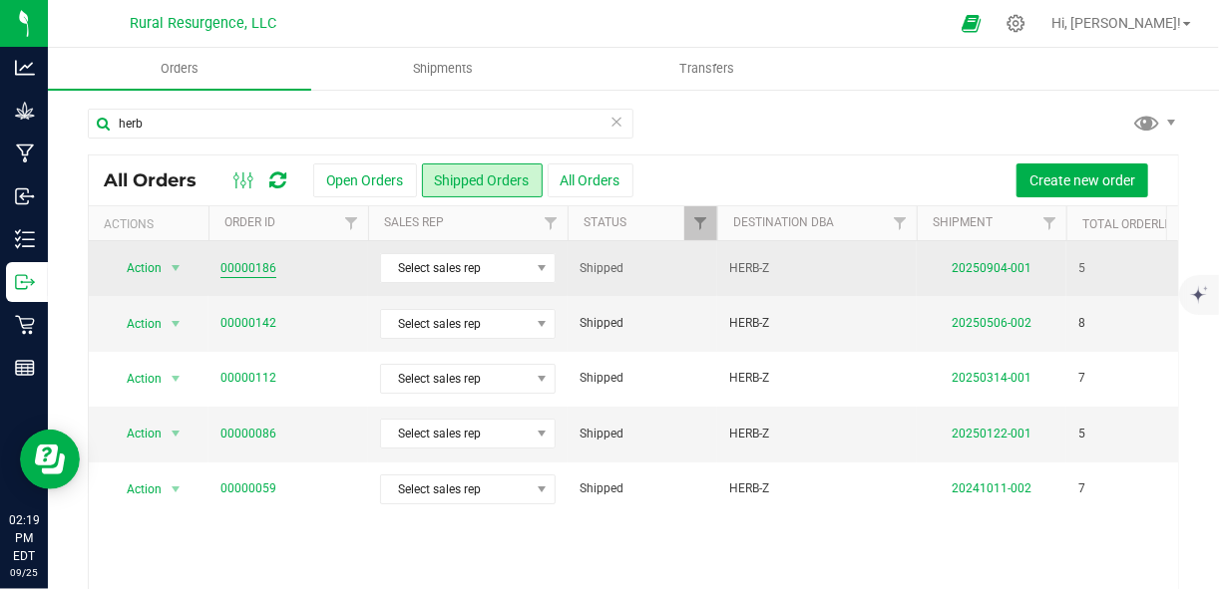
click at [250, 264] on link "00000186" at bounding box center [248, 268] width 56 height 19
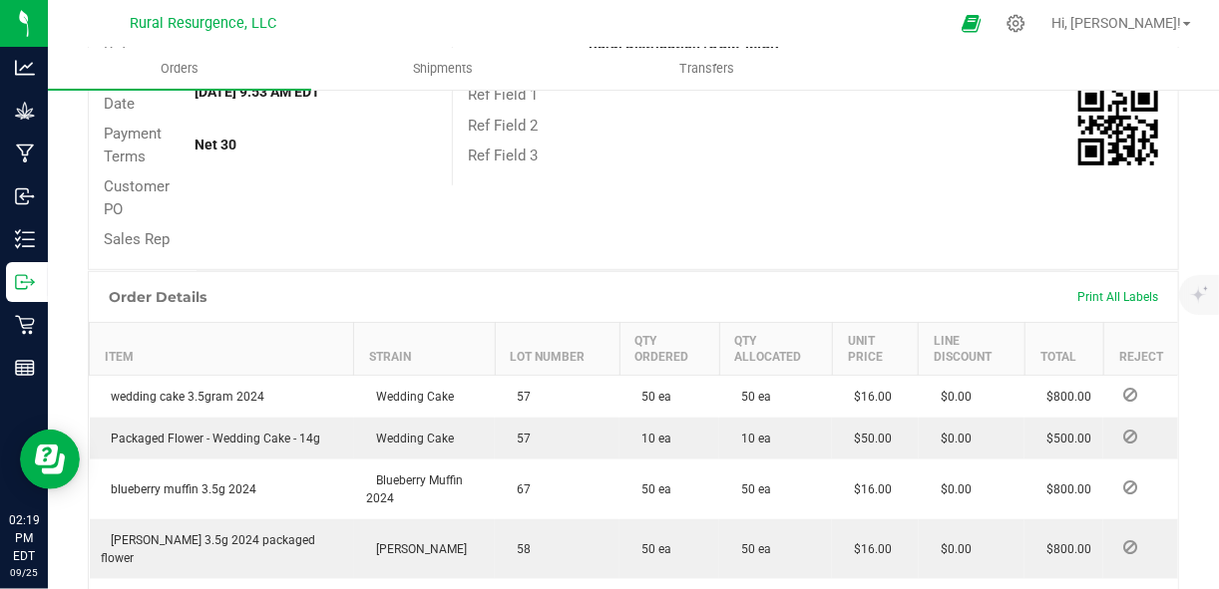
scroll to position [419, 0]
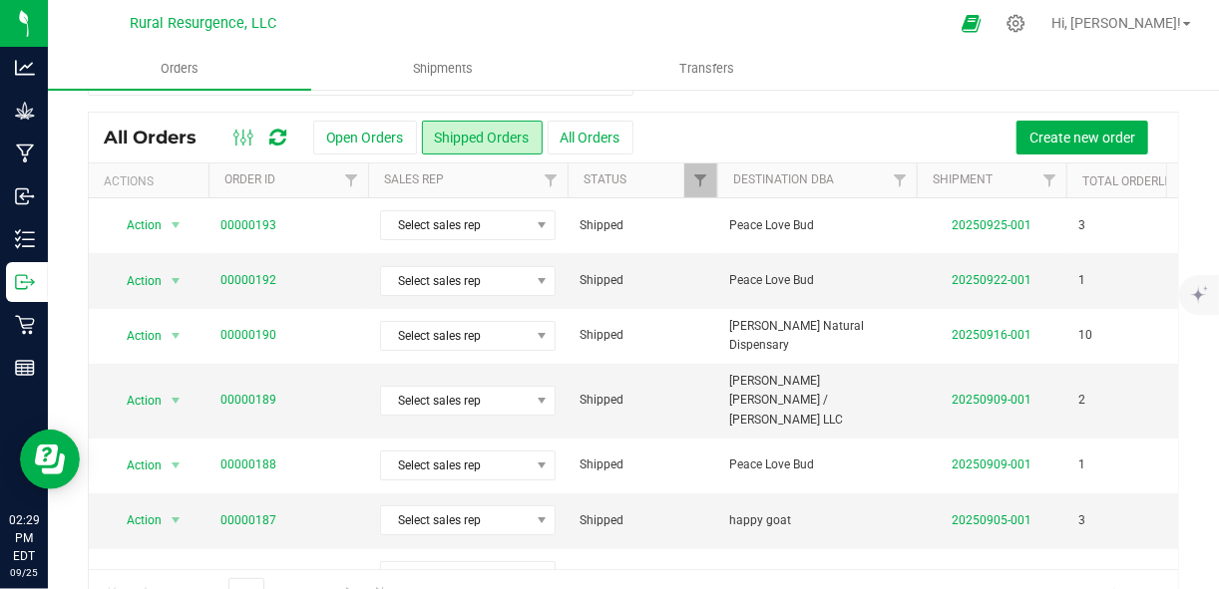
scroll to position [44, 0]
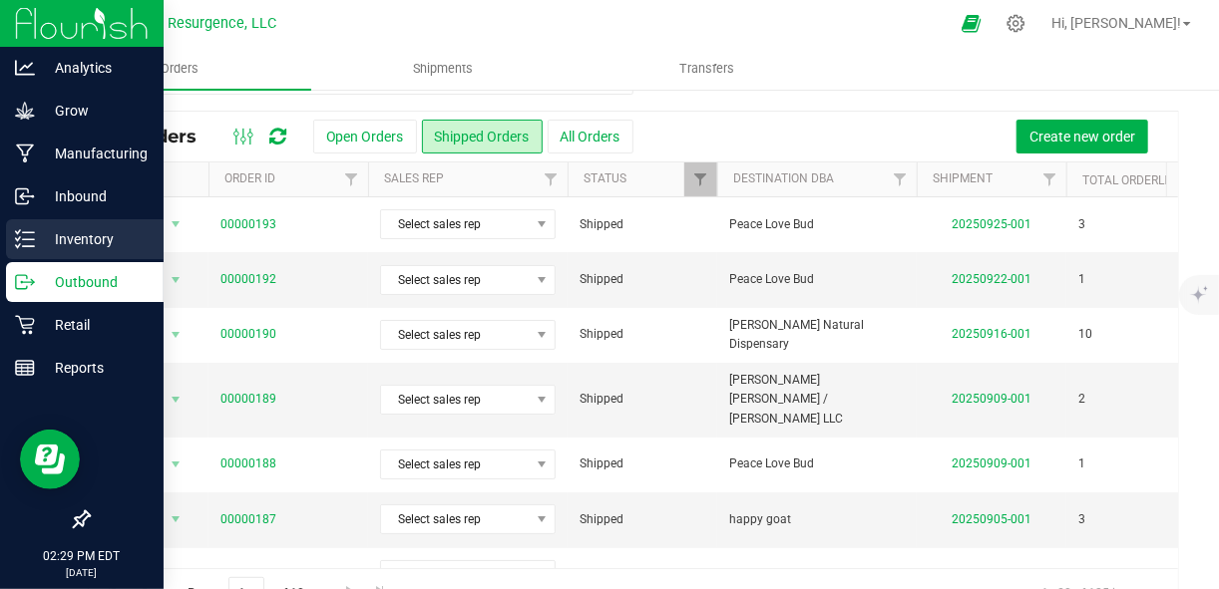
click at [39, 238] on p "Inventory" at bounding box center [95, 239] width 120 height 24
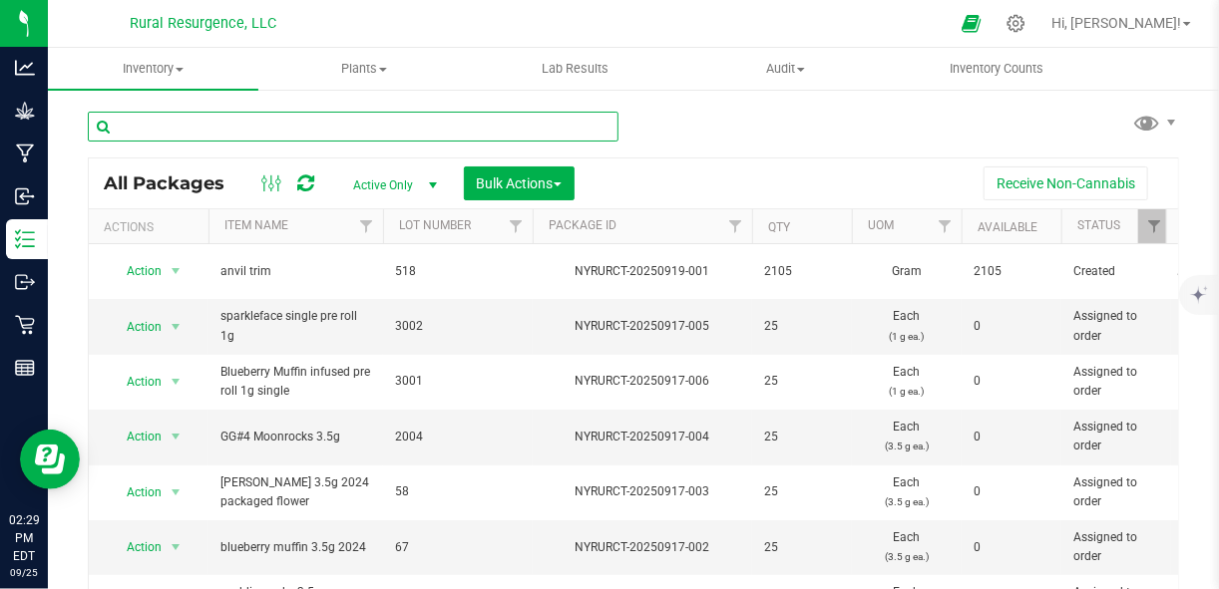
click at [294, 133] on input "text" at bounding box center [353, 127] width 531 height 30
type input "sparkleface"
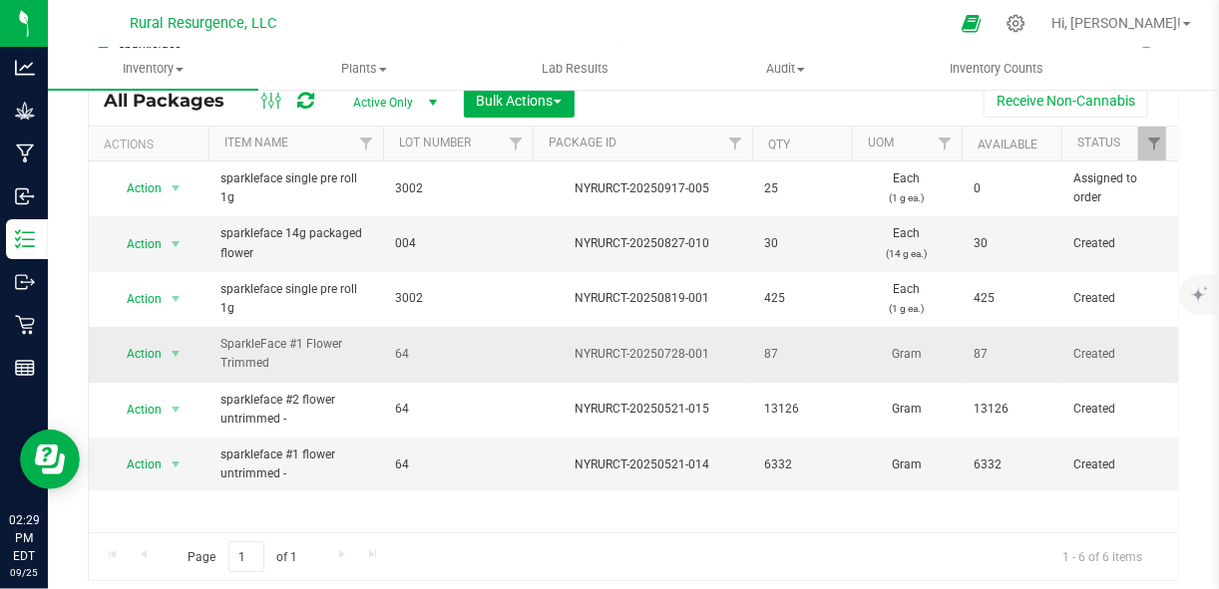
scroll to position [87, 0]
